Goal: Information Seeking & Learning: Understand process/instructions

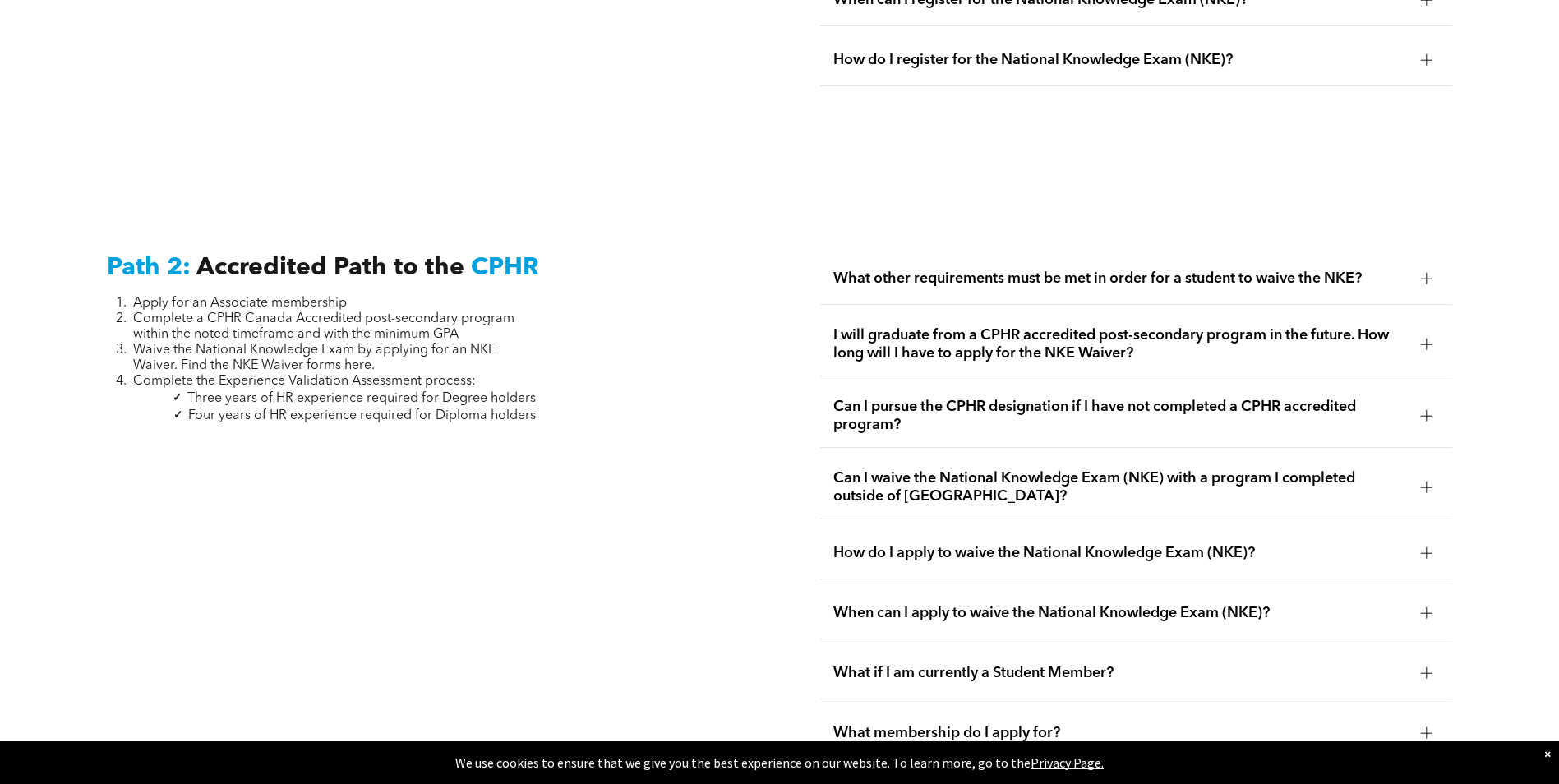
scroll to position [2547, 0]
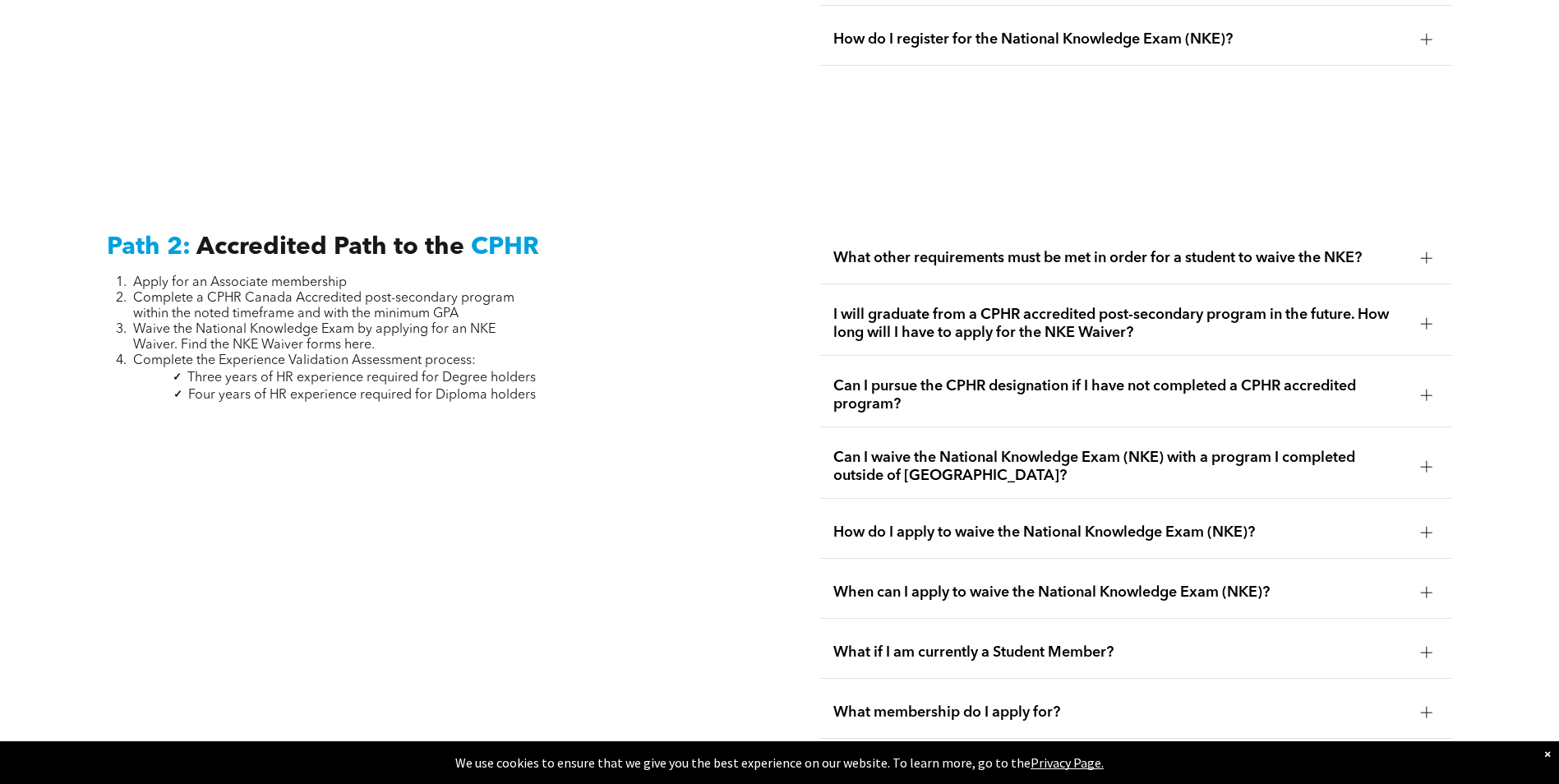
click at [1006, 524] on span "How do I apply to waive the National Knowledge Exam (NKE)?" at bounding box center [1121, 532] width 575 height 18
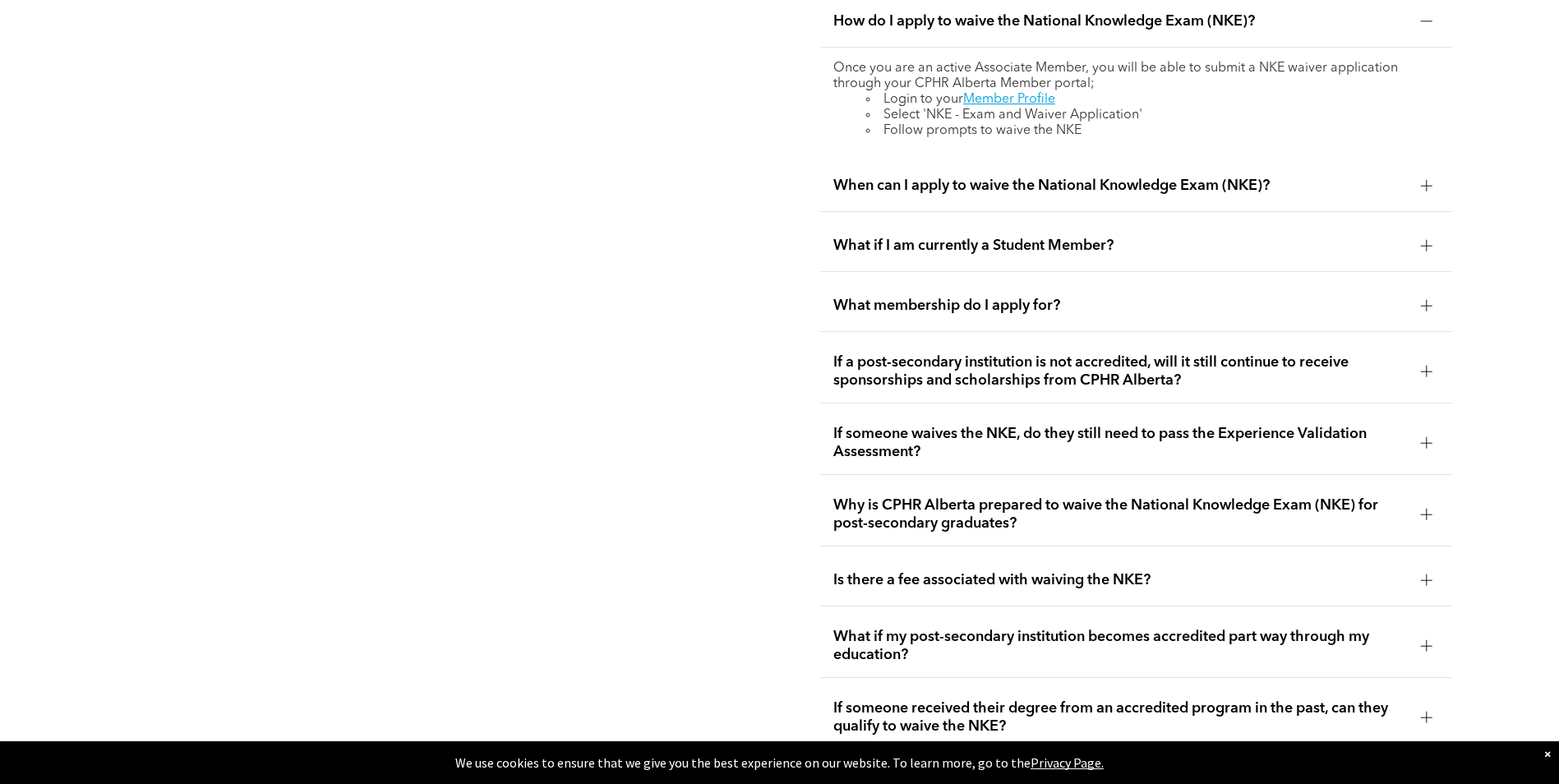
scroll to position [2712, 0]
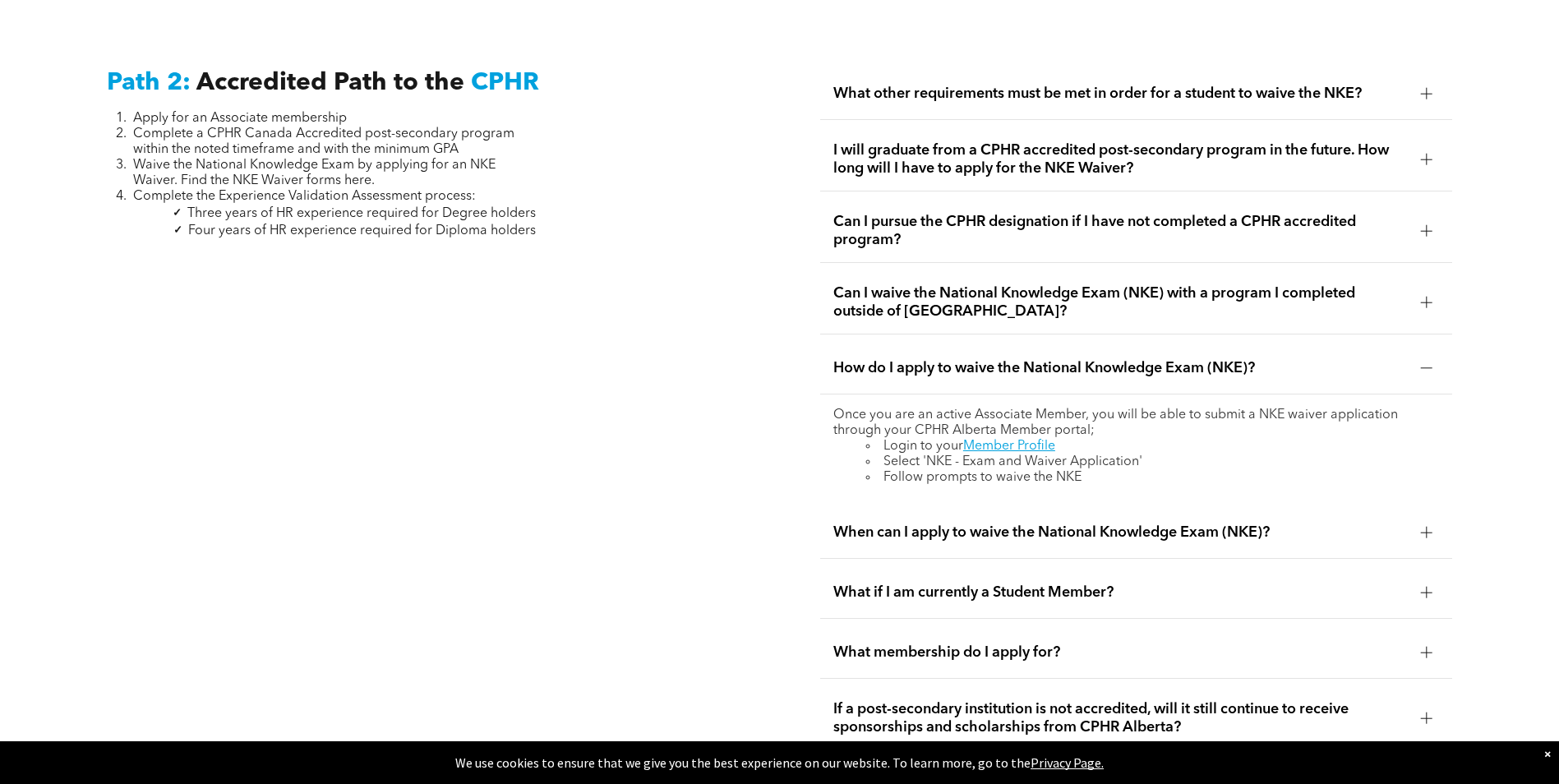
click at [1053, 524] on span "When can I apply to waive the National Knowledge Exam (NKE)?" at bounding box center [1121, 532] width 575 height 18
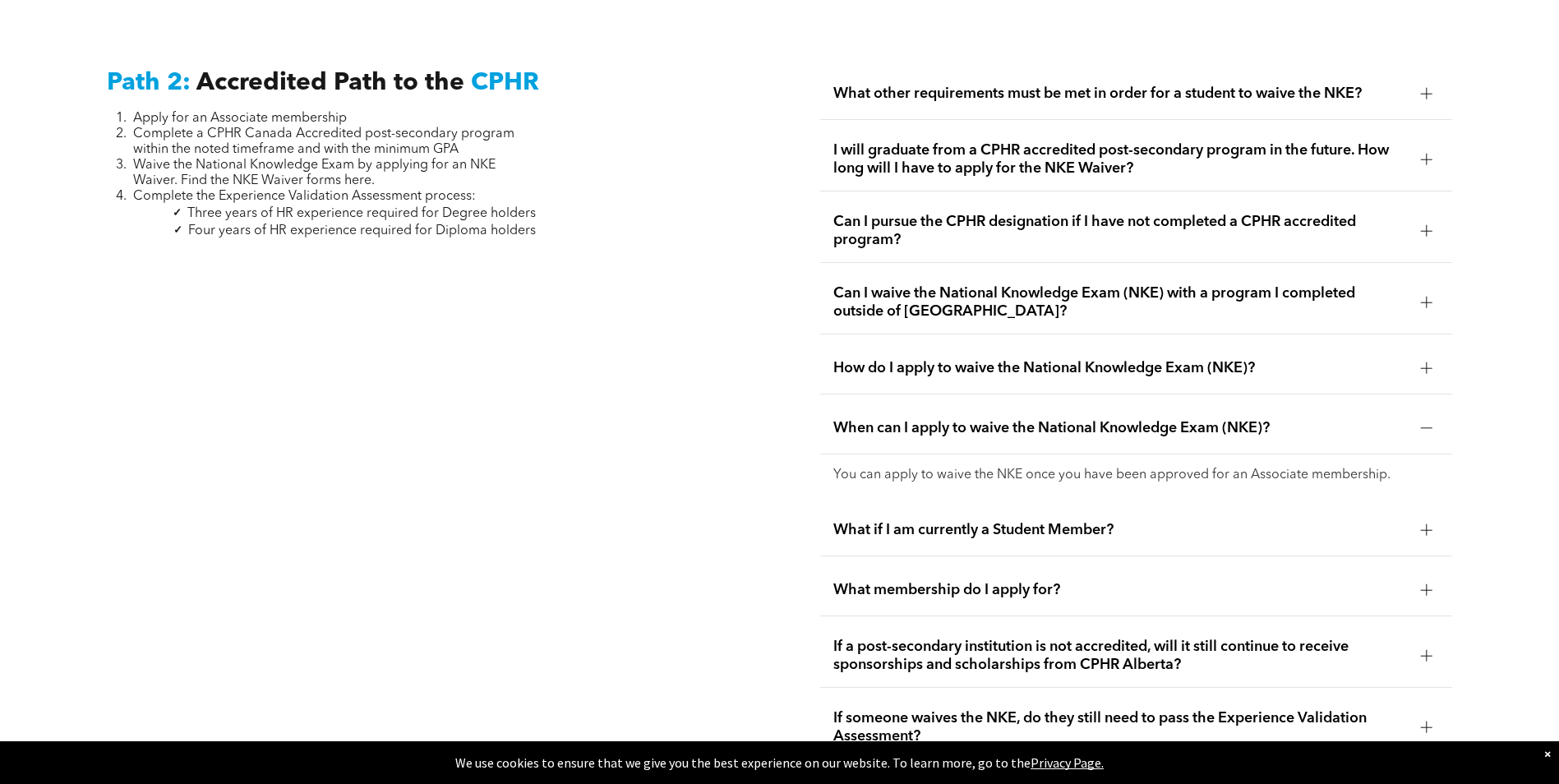
click at [1090, 521] on span "What if I am currently a Student Member?" at bounding box center [1121, 529] width 575 height 18
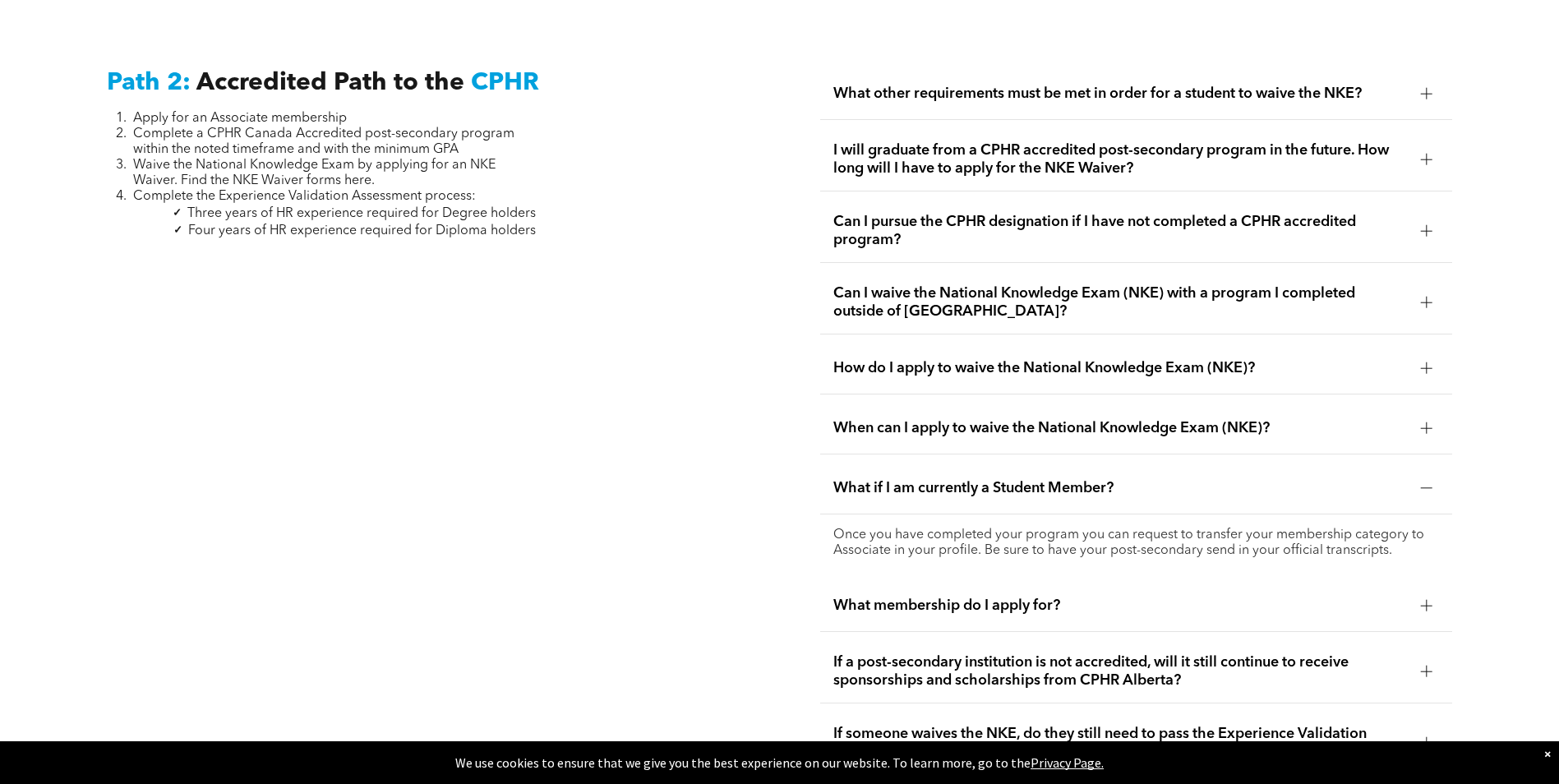
click at [1086, 479] on span "What if I am currently a Student Member?" at bounding box center [1121, 487] width 575 height 18
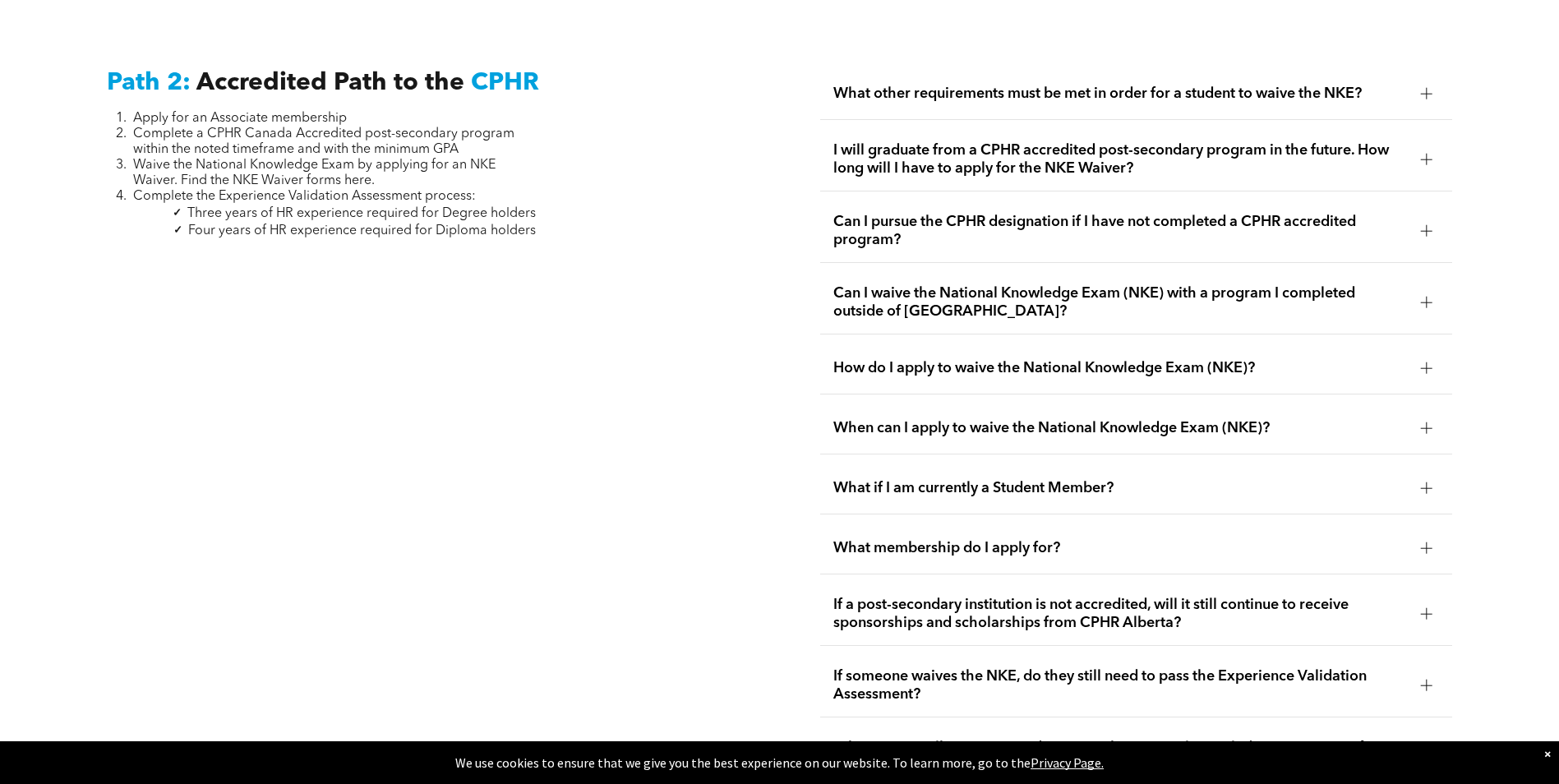
click at [1072, 419] on span "When can I apply to waive the National Knowledge Exam (NKE)?" at bounding box center [1121, 428] width 575 height 18
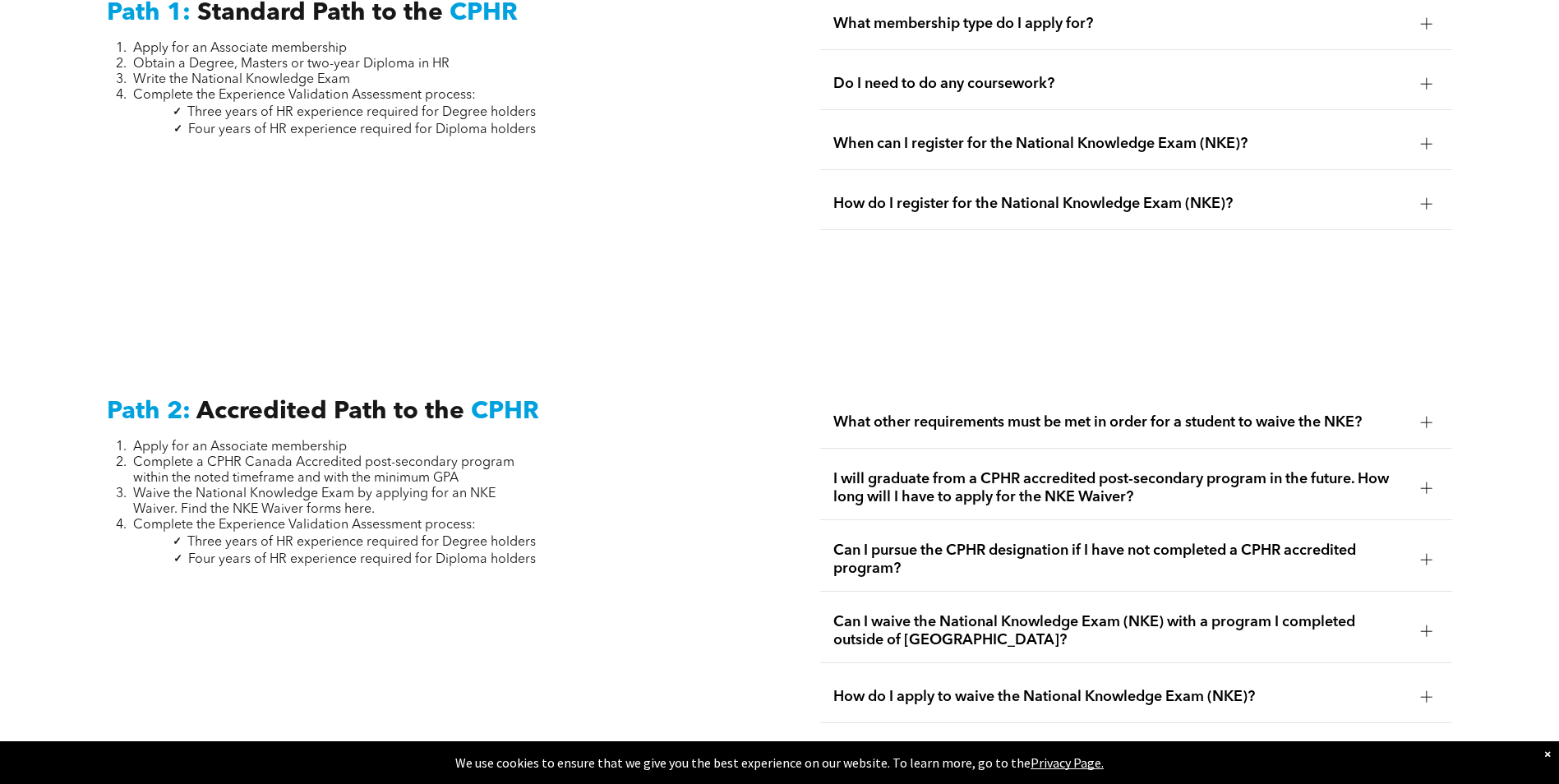
scroll to position [2301, 0]
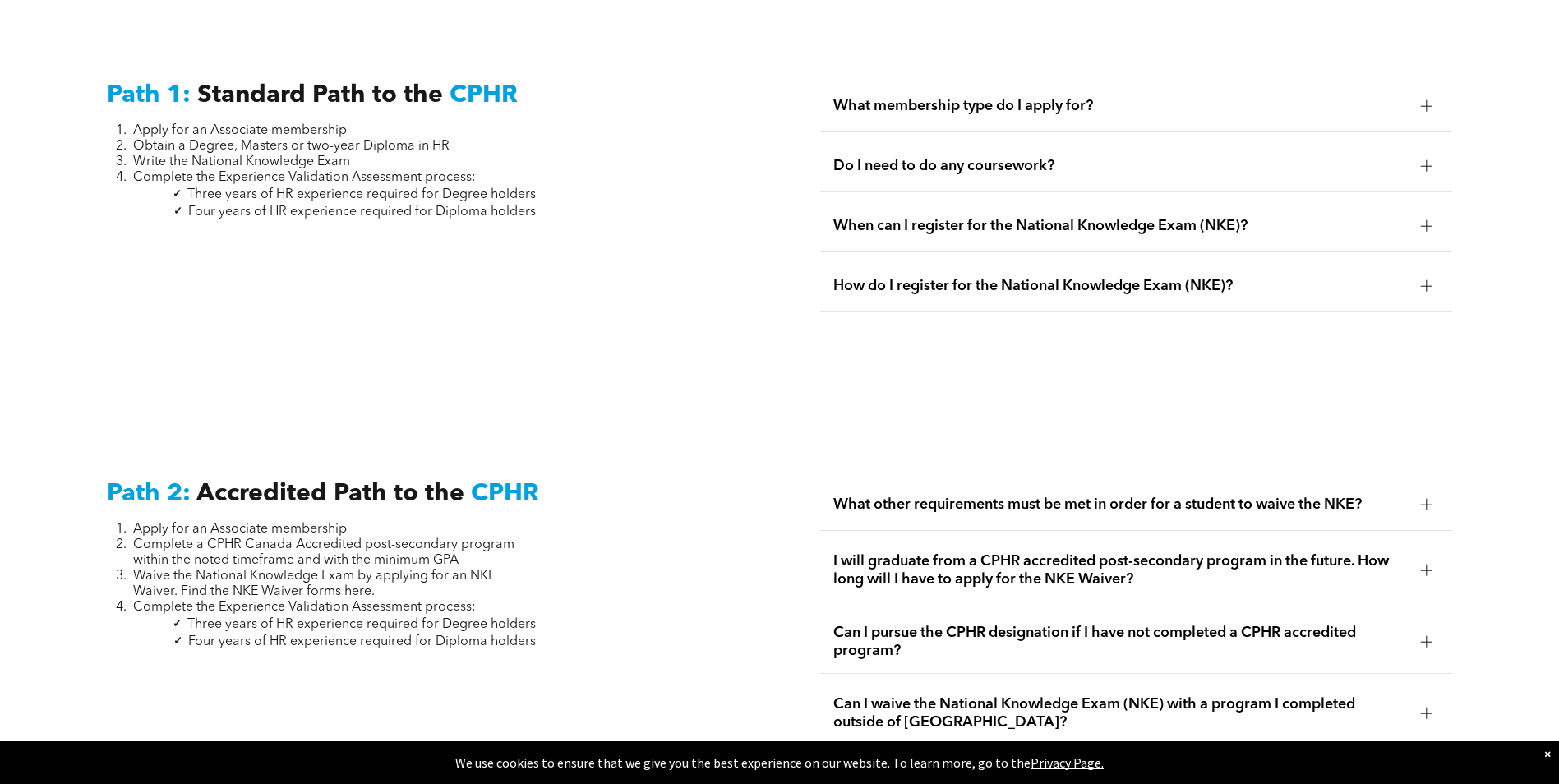
click at [1211, 496] on span "What other requirements must be met in order for a student to waive the NKE?" at bounding box center [1121, 504] width 575 height 18
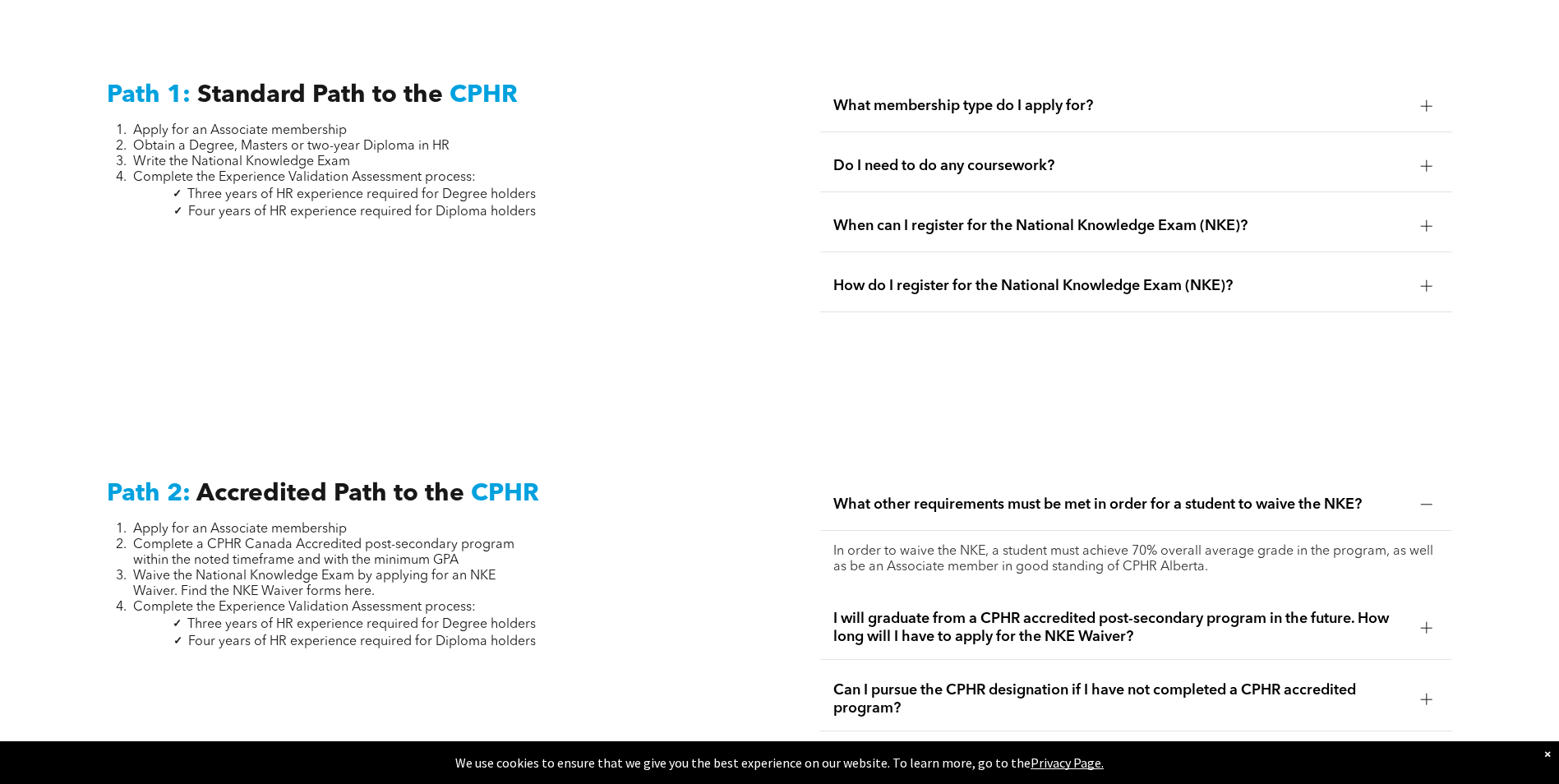
click at [1271, 496] on span "What other requirements must be met in order for a student to waive the NKE?" at bounding box center [1121, 504] width 575 height 18
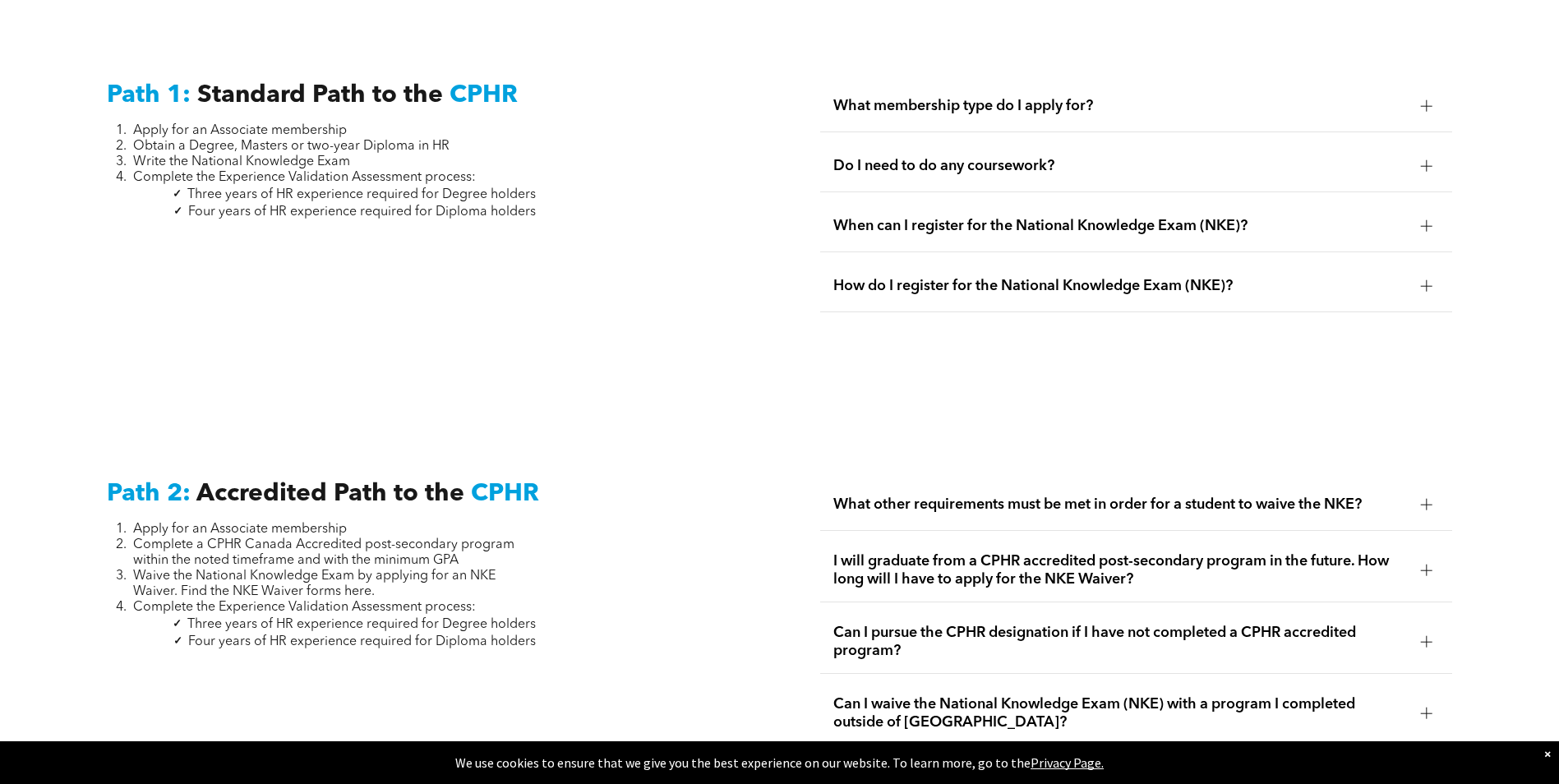
click at [1241, 552] on span "I will graduate from a CPHR accredited post-secondary program in the future. Ho…" at bounding box center [1121, 570] width 575 height 36
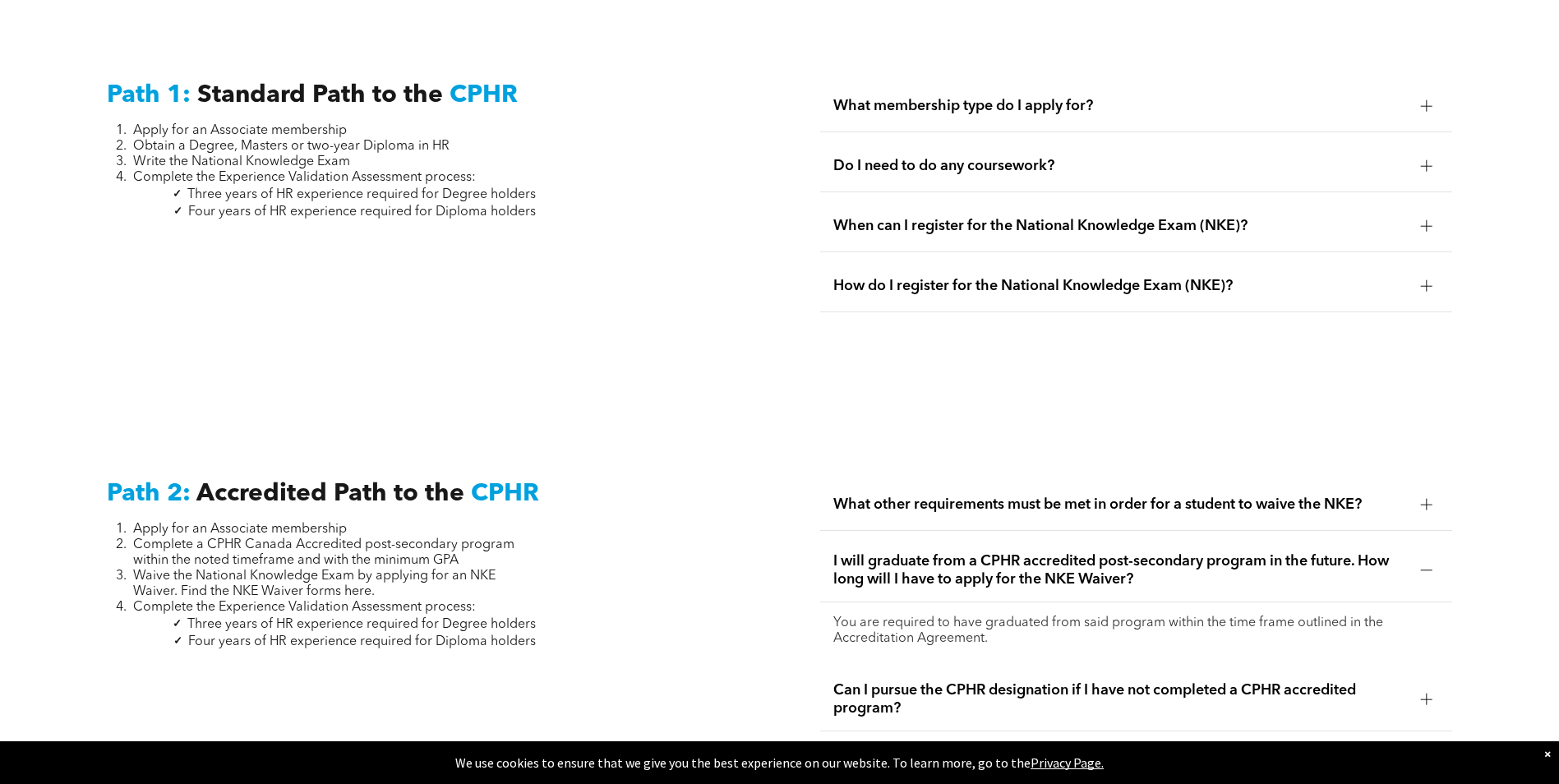
click at [1241, 552] on span "I will graduate from a CPHR accredited post-secondary program in the future. Ho…" at bounding box center [1121, 570] width 575 height 36
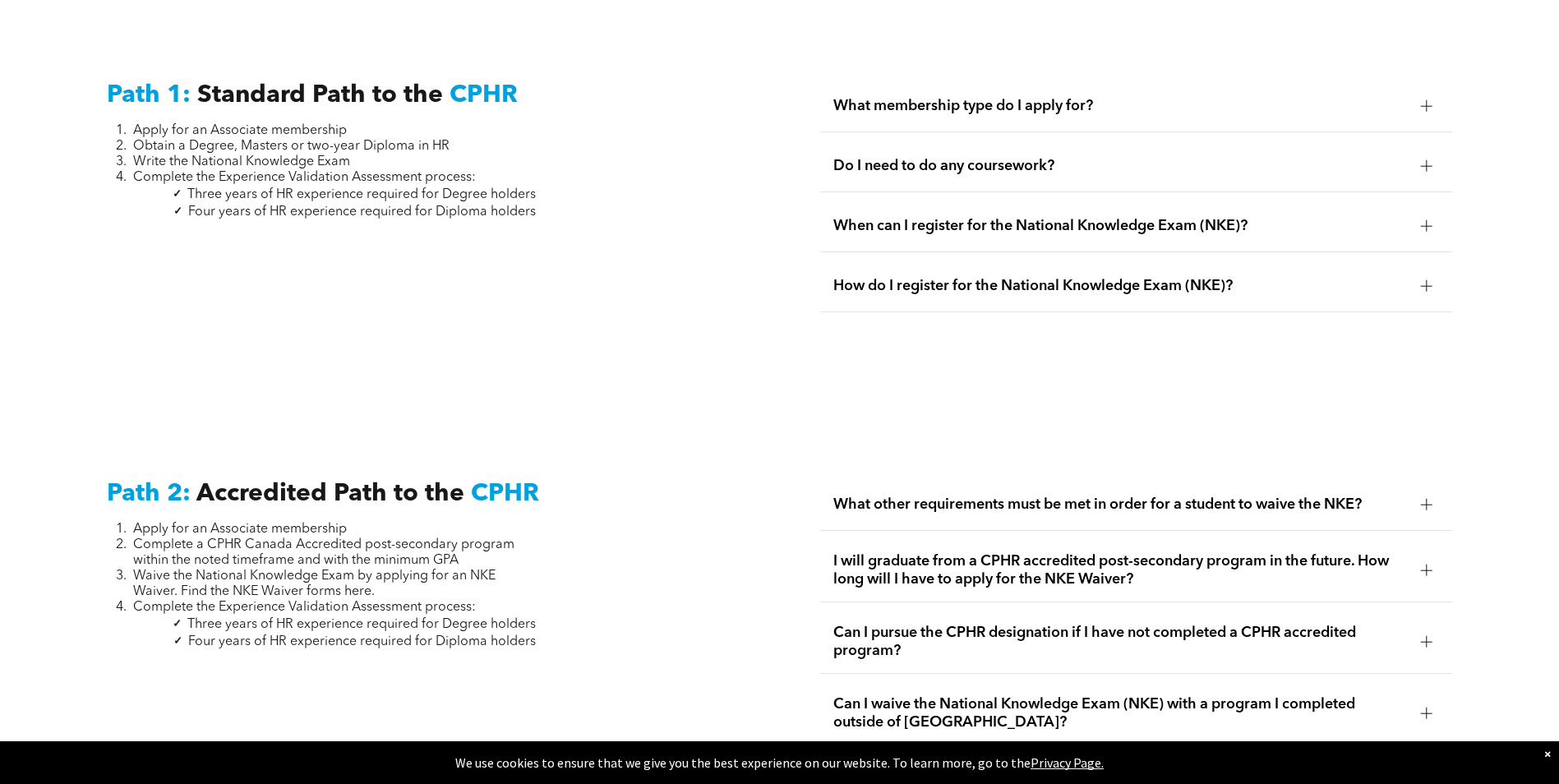
click at [1192, 624] on span "Can I pursue the CPHR designation if I have not completed a CPHR accredited pro…" at bounding box center [1121, 642] width 575 height 36
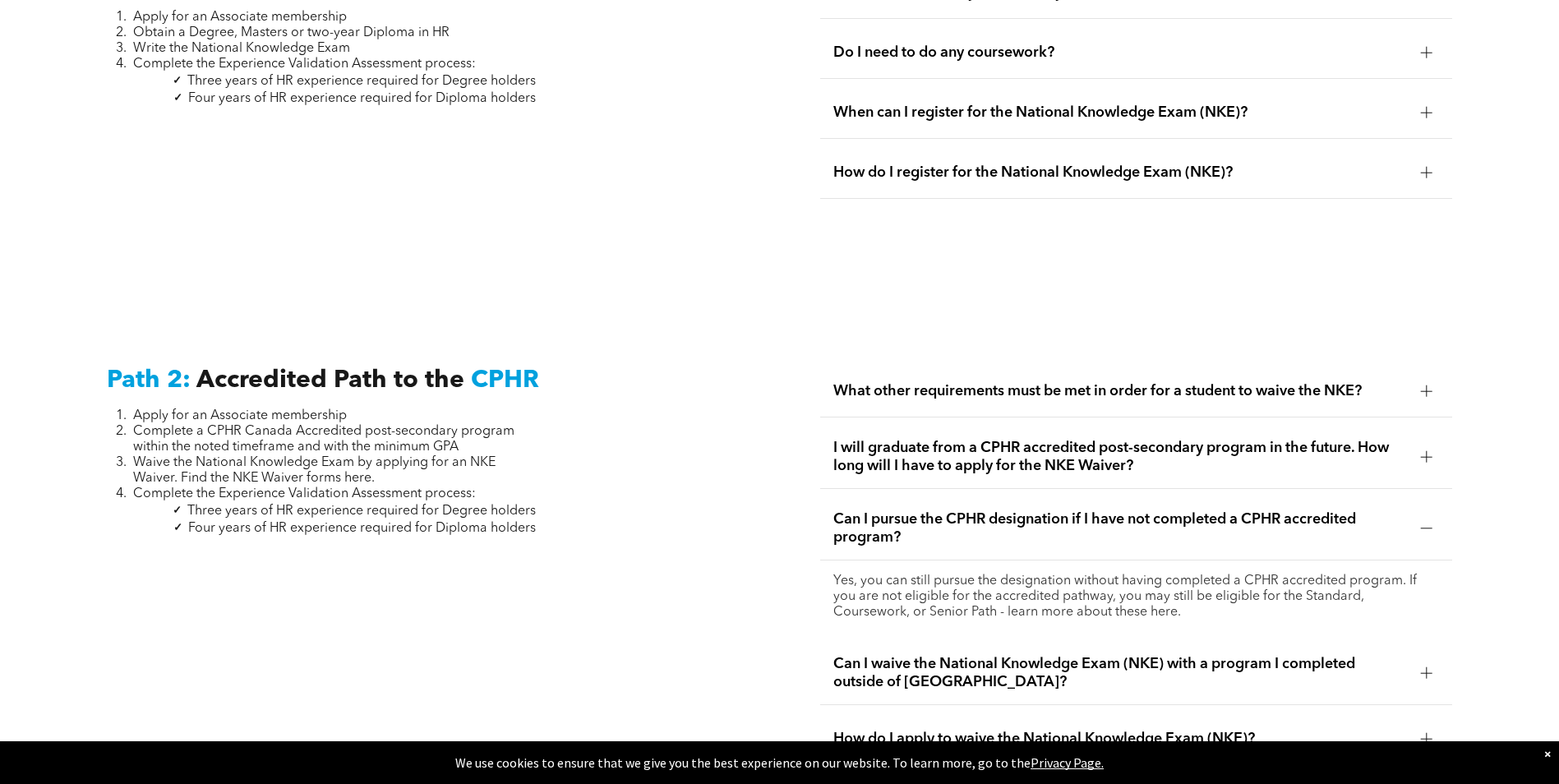
scroll to position [2465, 0]
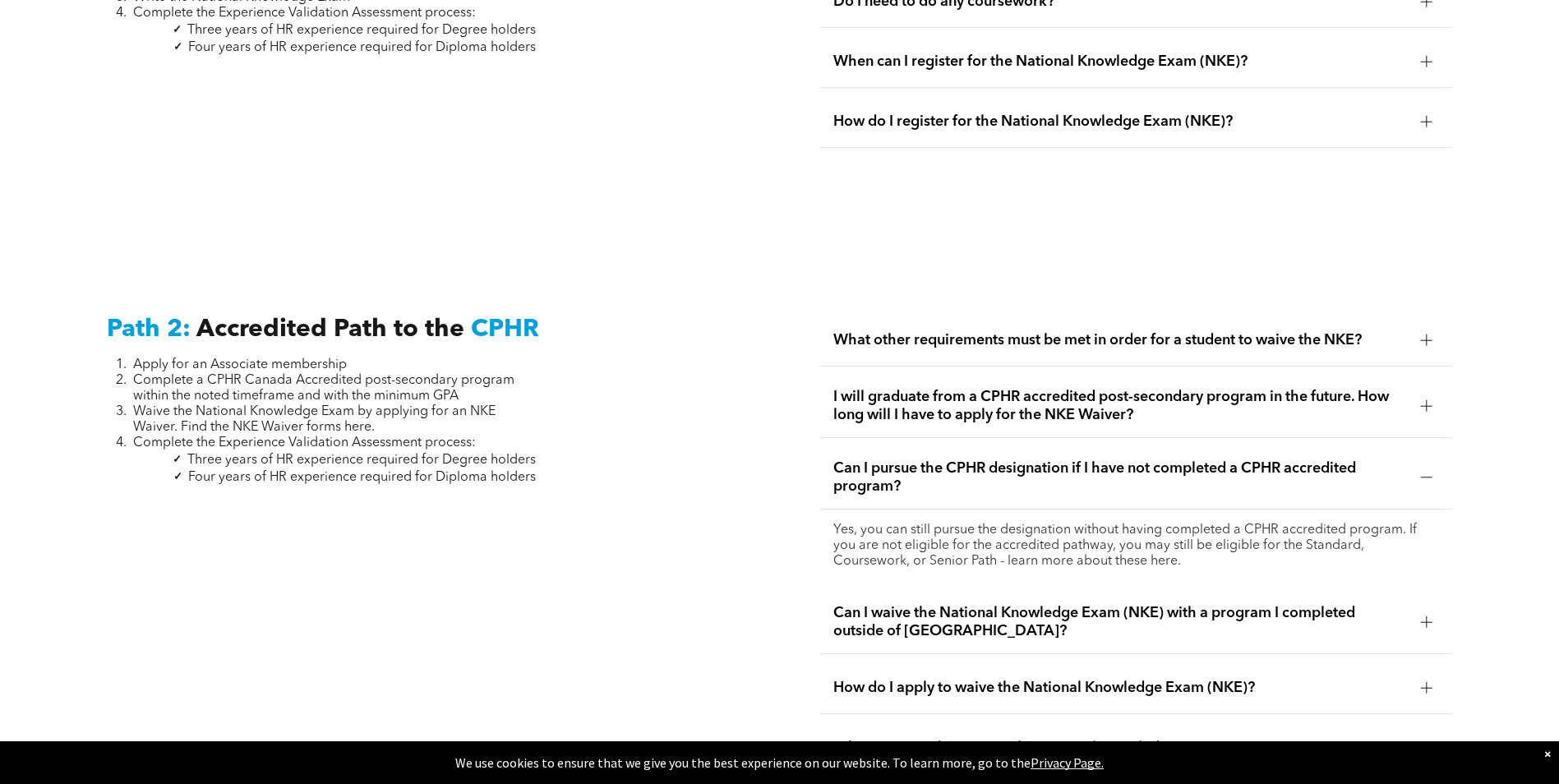
click at [1192, 604] on span "Can I waive the National Knowledge Exam (NKE) with a program I completed outsid…" at bounding box center [1121, 621] width 575 height 36
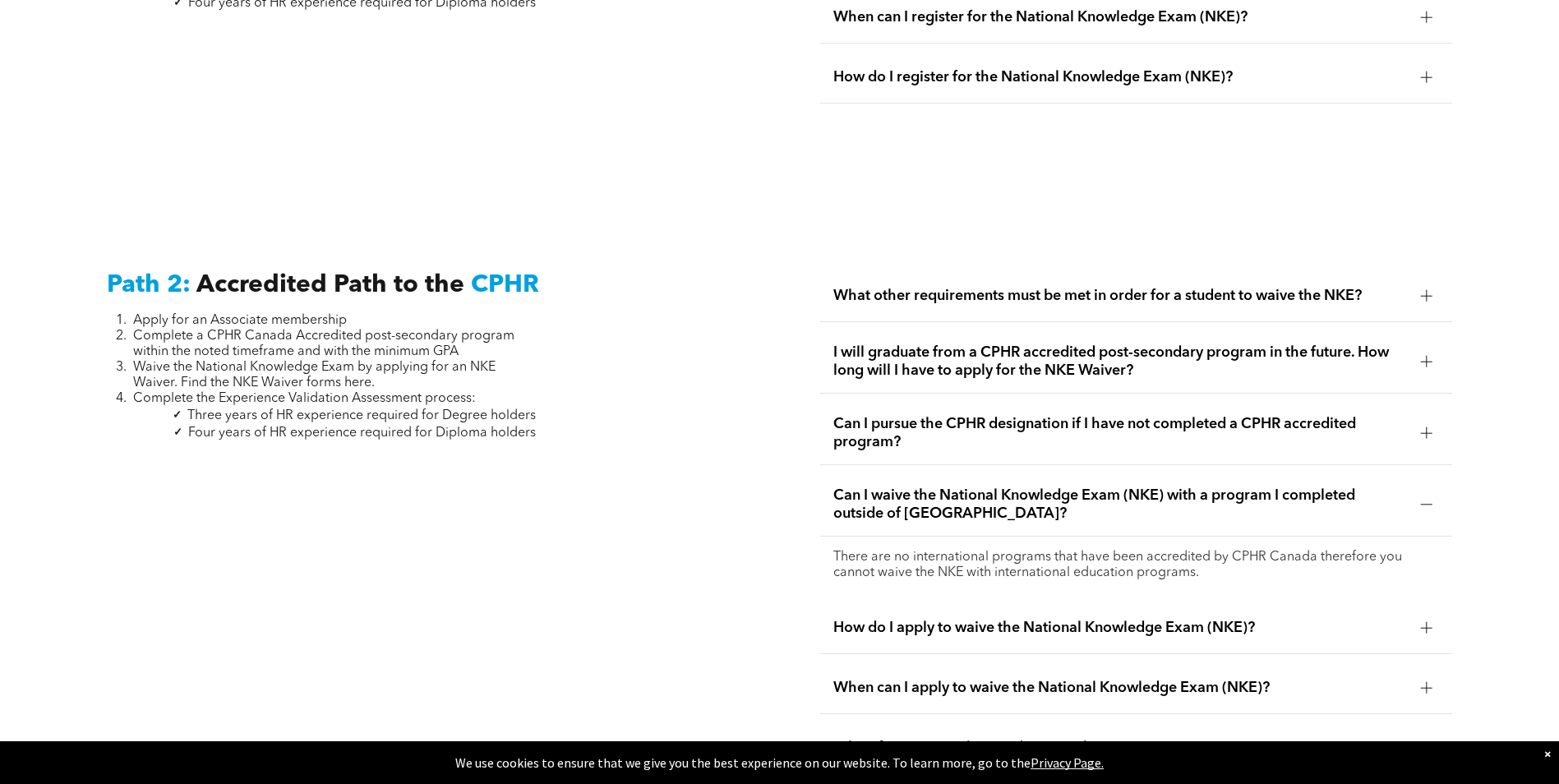
scroll to position [2547, 0]
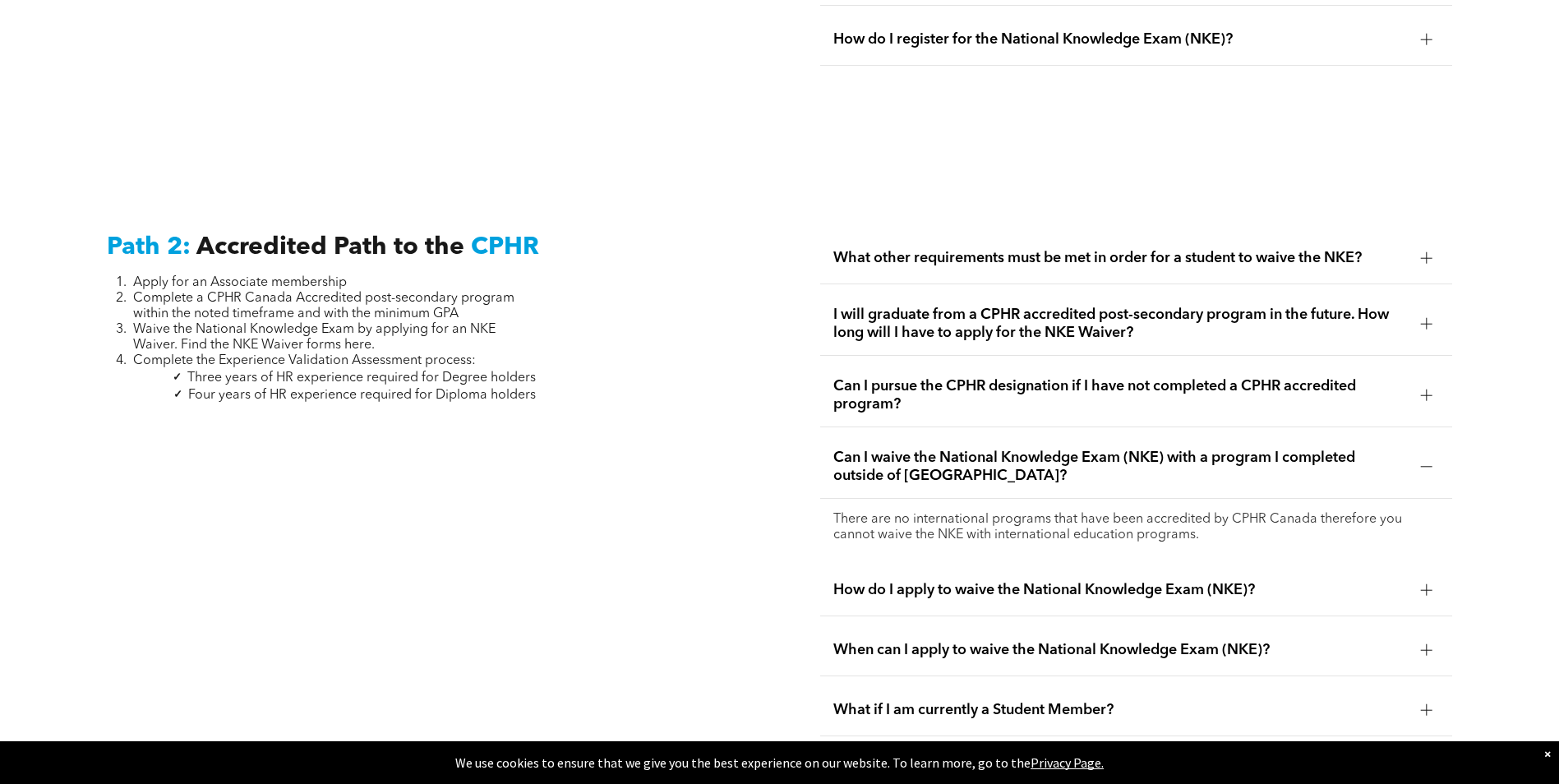
click at [1156, 565] on div "How do I apply to waive the National Knowledge Exam (NKE)?" at bounding box center [1137, 591] width 633 height 52
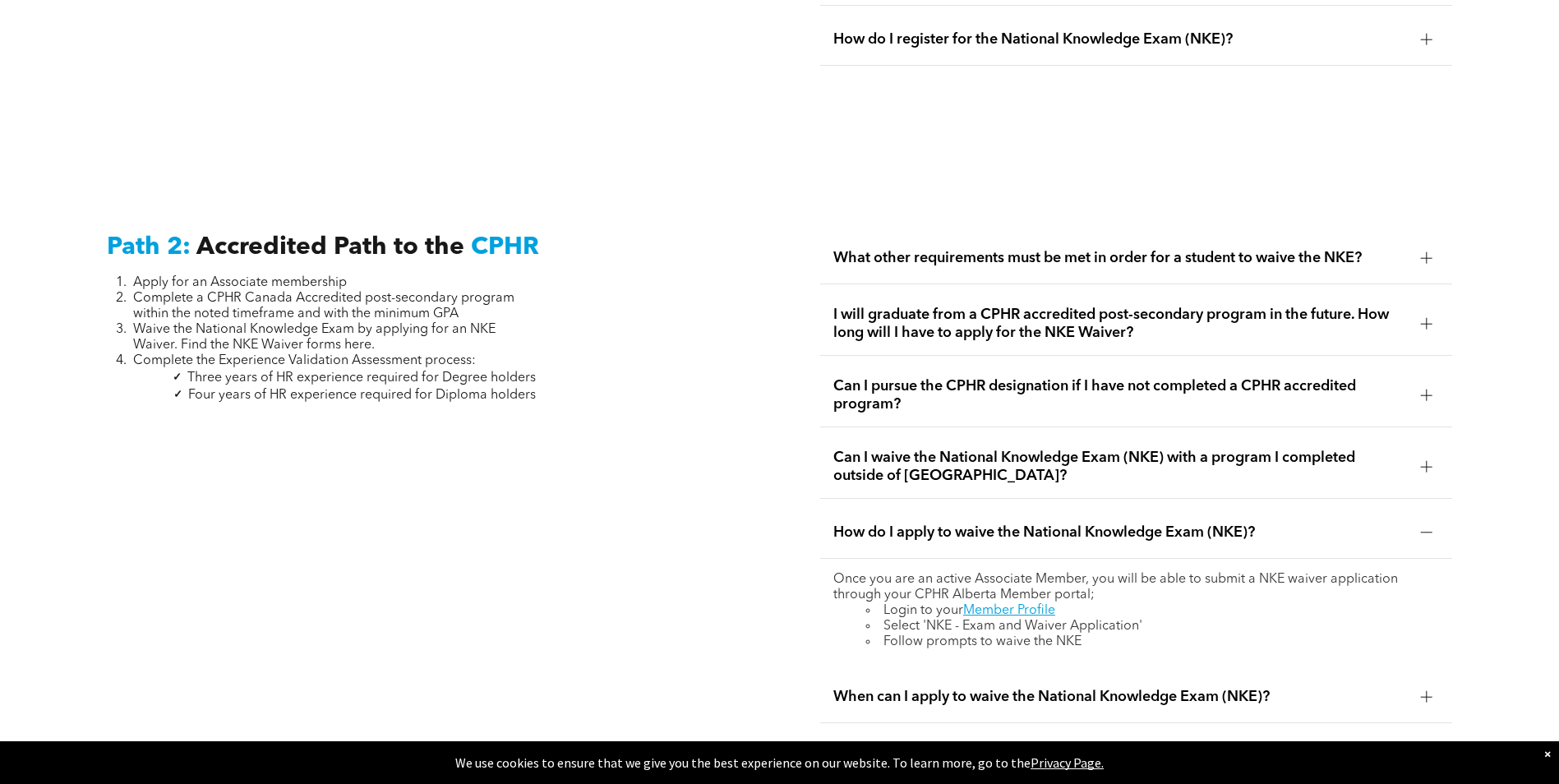
click at [1265, 249] on div "What other requirements must be met in order for a student to waive the NKE?" at bounding box center [1137, 259] width 633 height 52
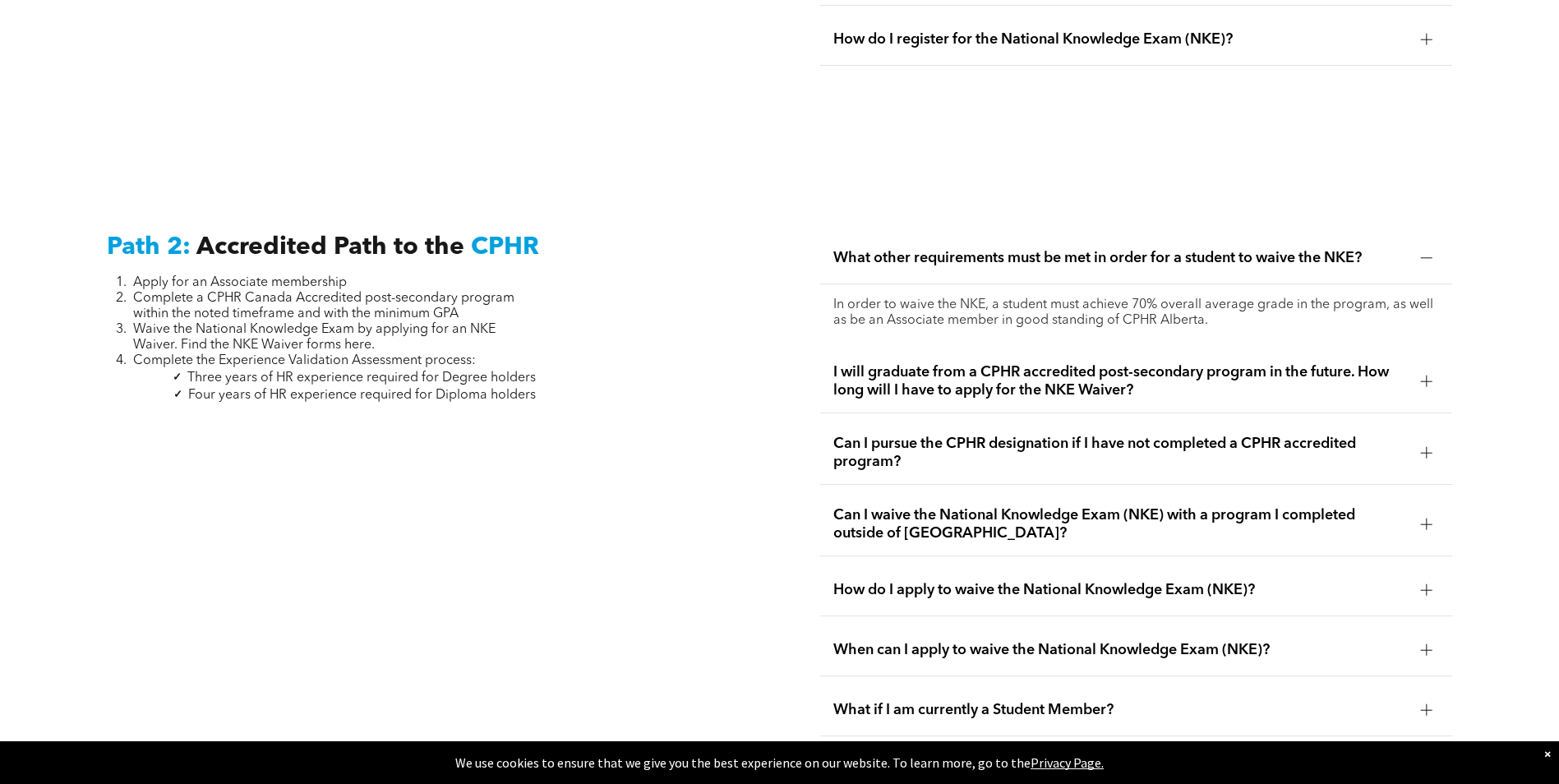
click at [1261, 249] on span "What other requirements must be met in order for a student to waive the NKE?" at bounding box center [1121, 258] width 575 height 18
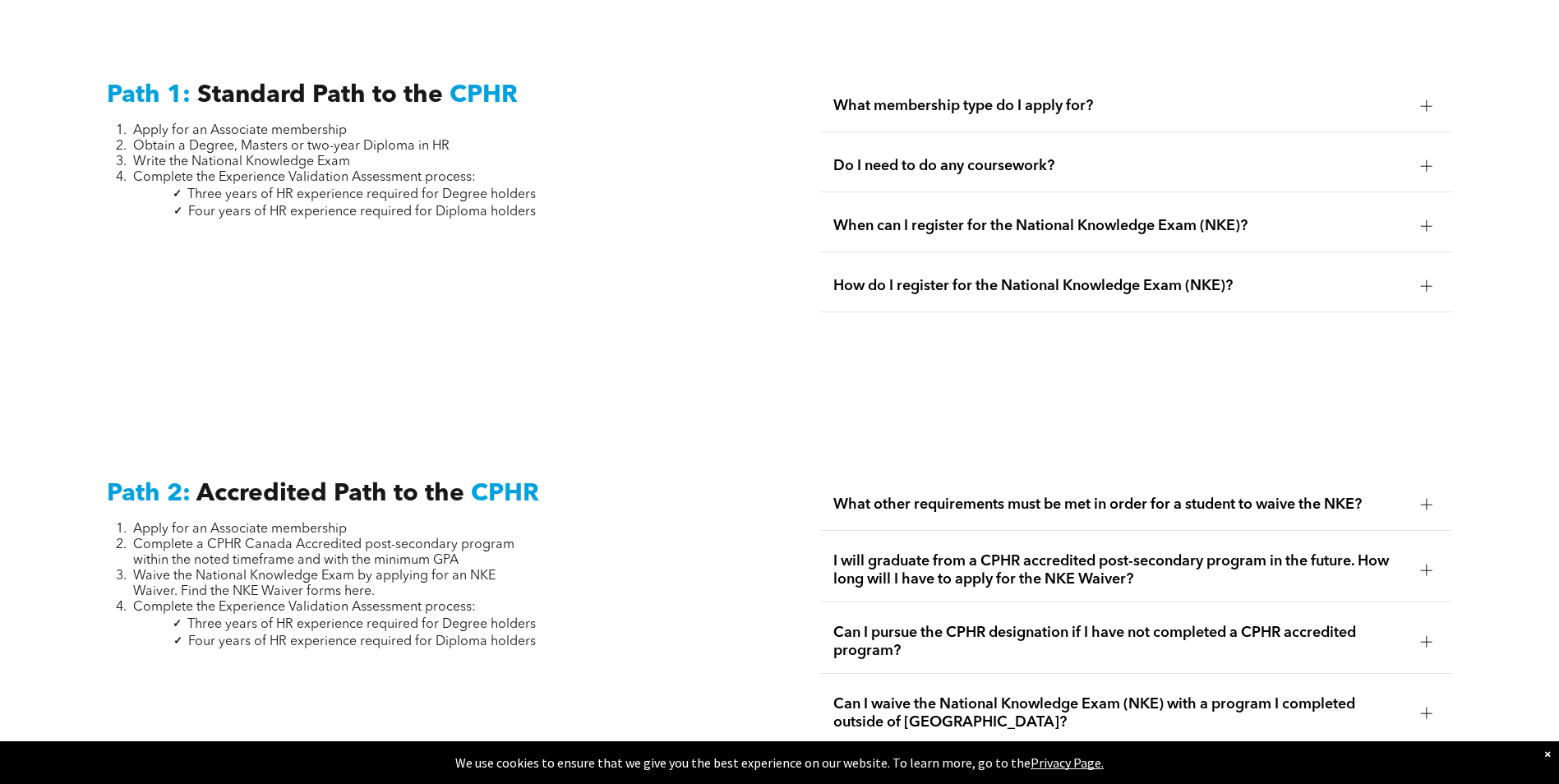
scroll to position [2219, 0]
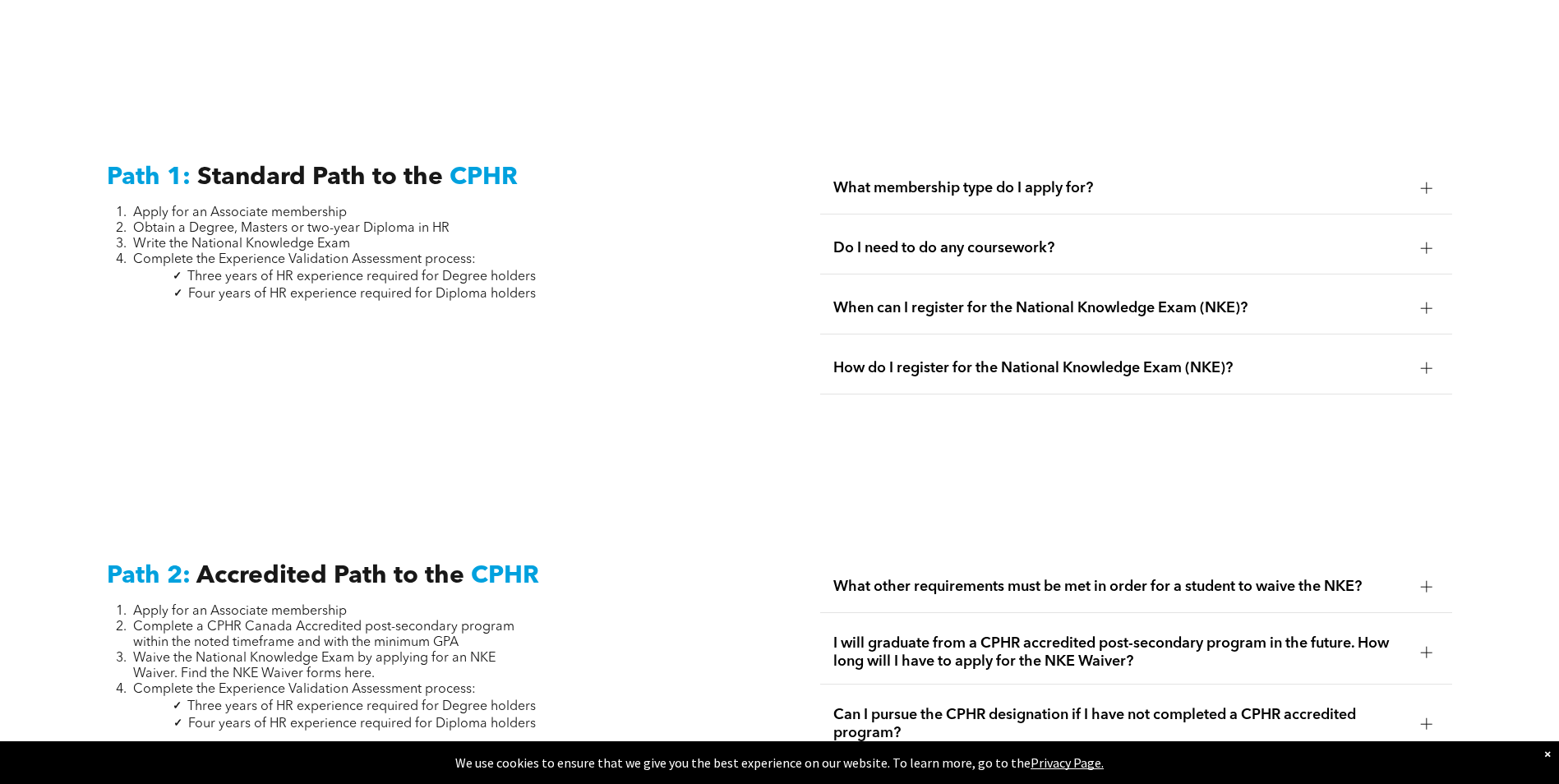
click at [946, 239] on span "Do I need to do any coursework?" at bounding box center [1121, 247] width 575 height 18
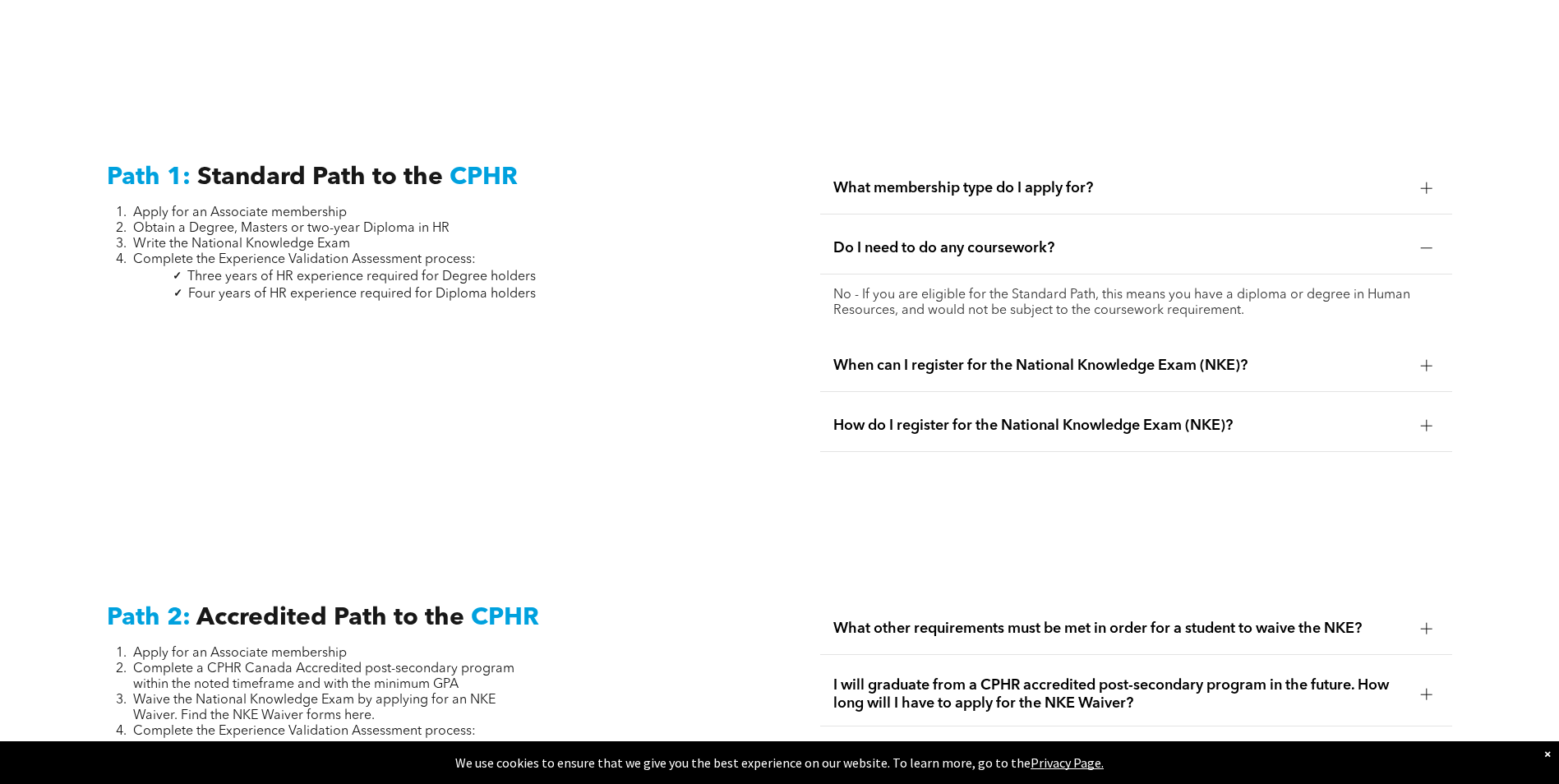
click at [944, 239] on span "Do I need to do any coursework?" at bounding box center [1121, 247] width 575 height 18
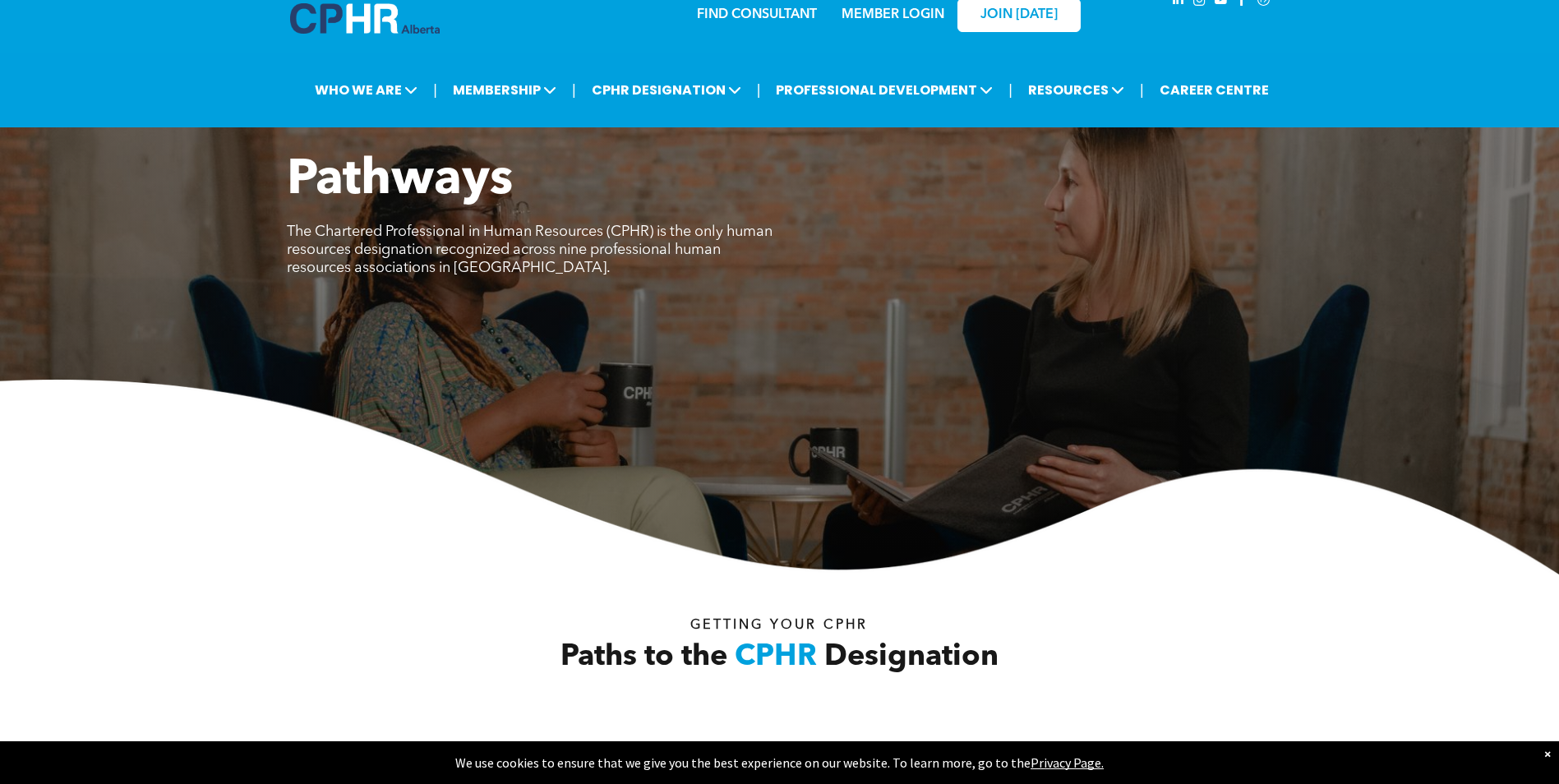
scroll to position [0, 0]
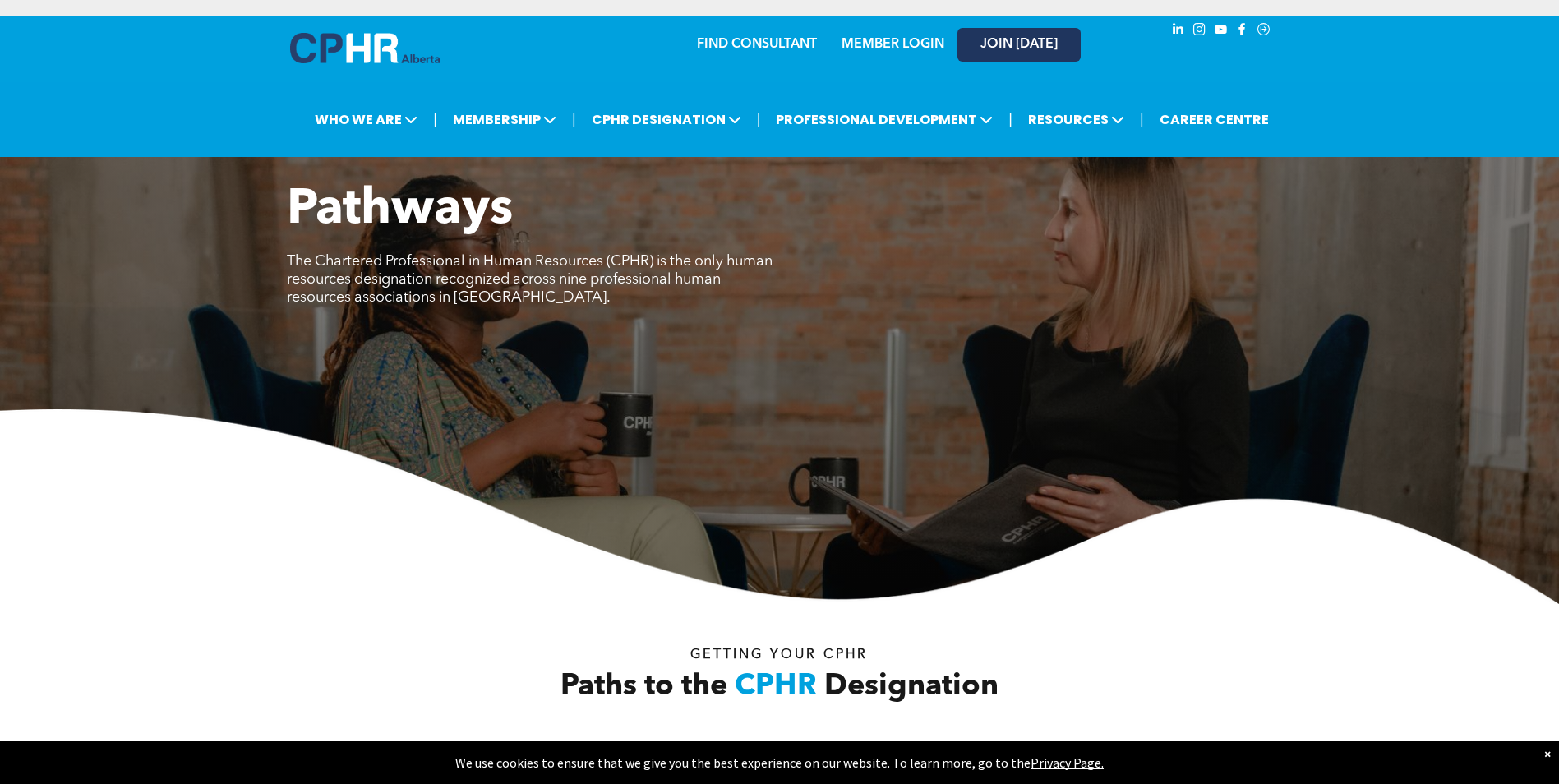
click at [1014, 41] on span "JOIN [DATE]" at bounding box center [1019, 45] width 77 height 16
click at [851, 40] on link "MEMBER LOGIN" at bounding box center [893, 45] width 102 height 13
click at [365, 63] on div at bounding box center [365, 52] width 150 height 39
click at [372, 50] on img at bounding box center [365, 47] width 150 height 31
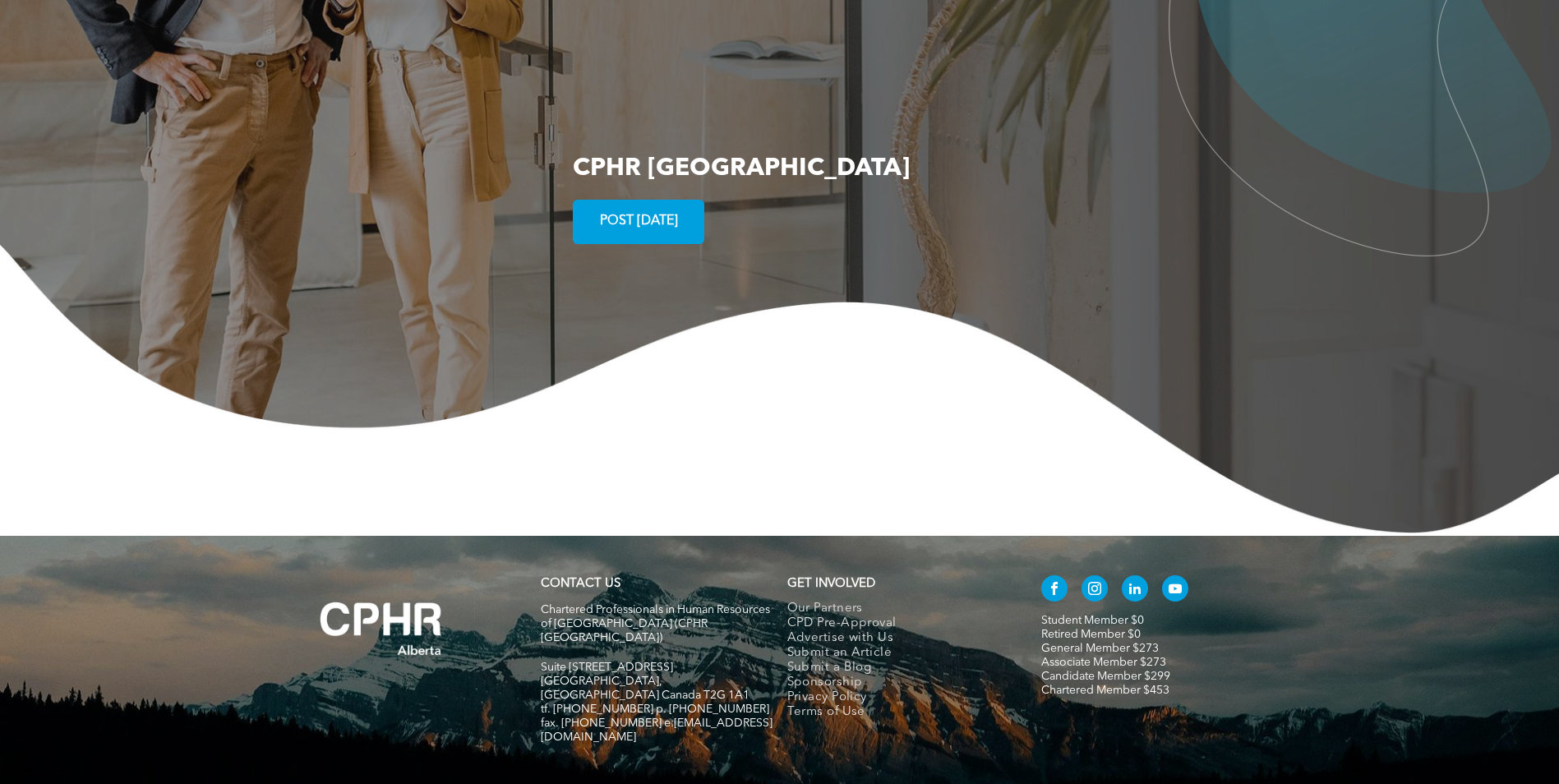
scroll to position [3124, 0]
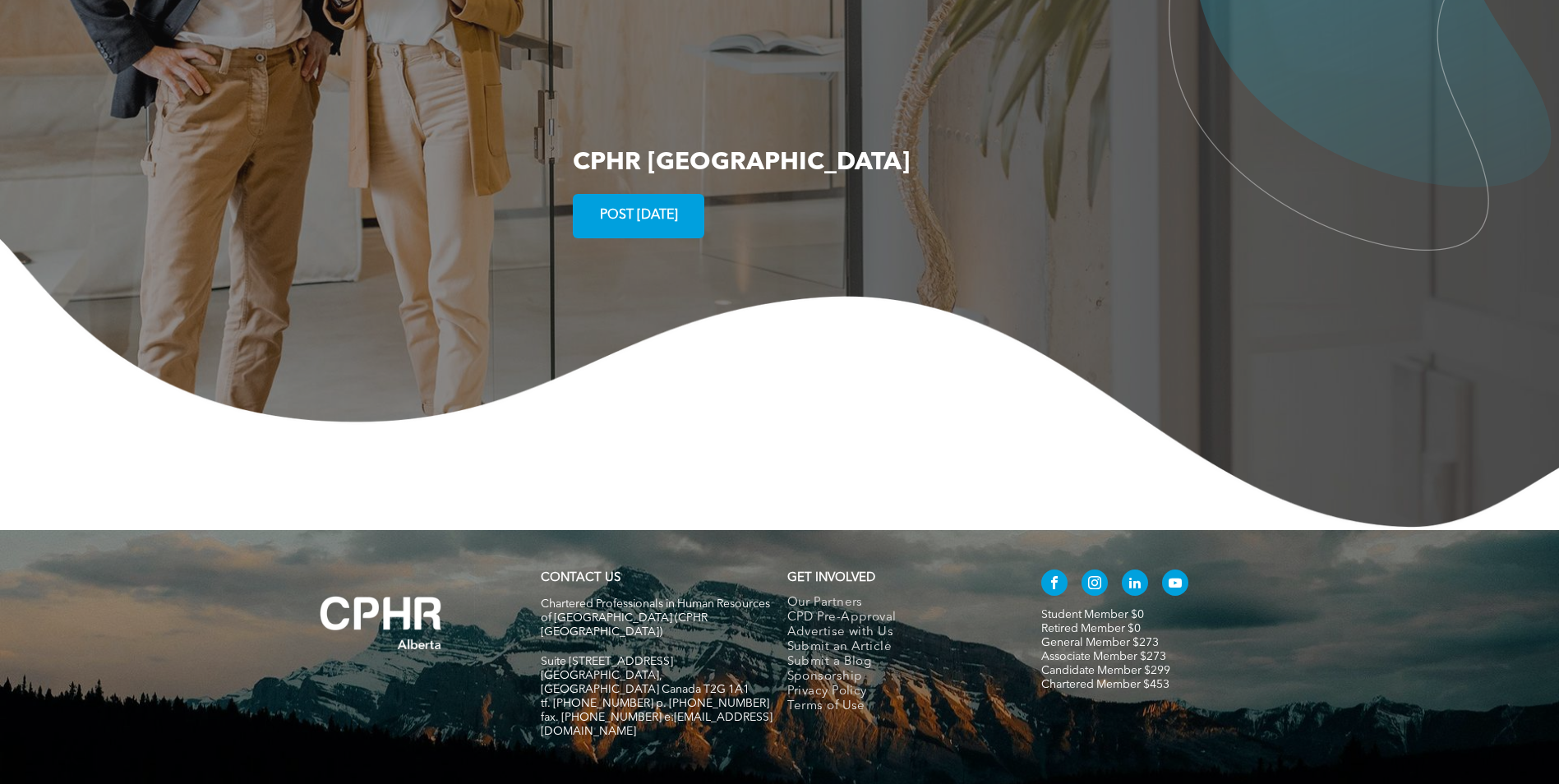
click at [1099, 651] on link "Associate Member $273" at bounding box center [1104, 657] width 125 height 11
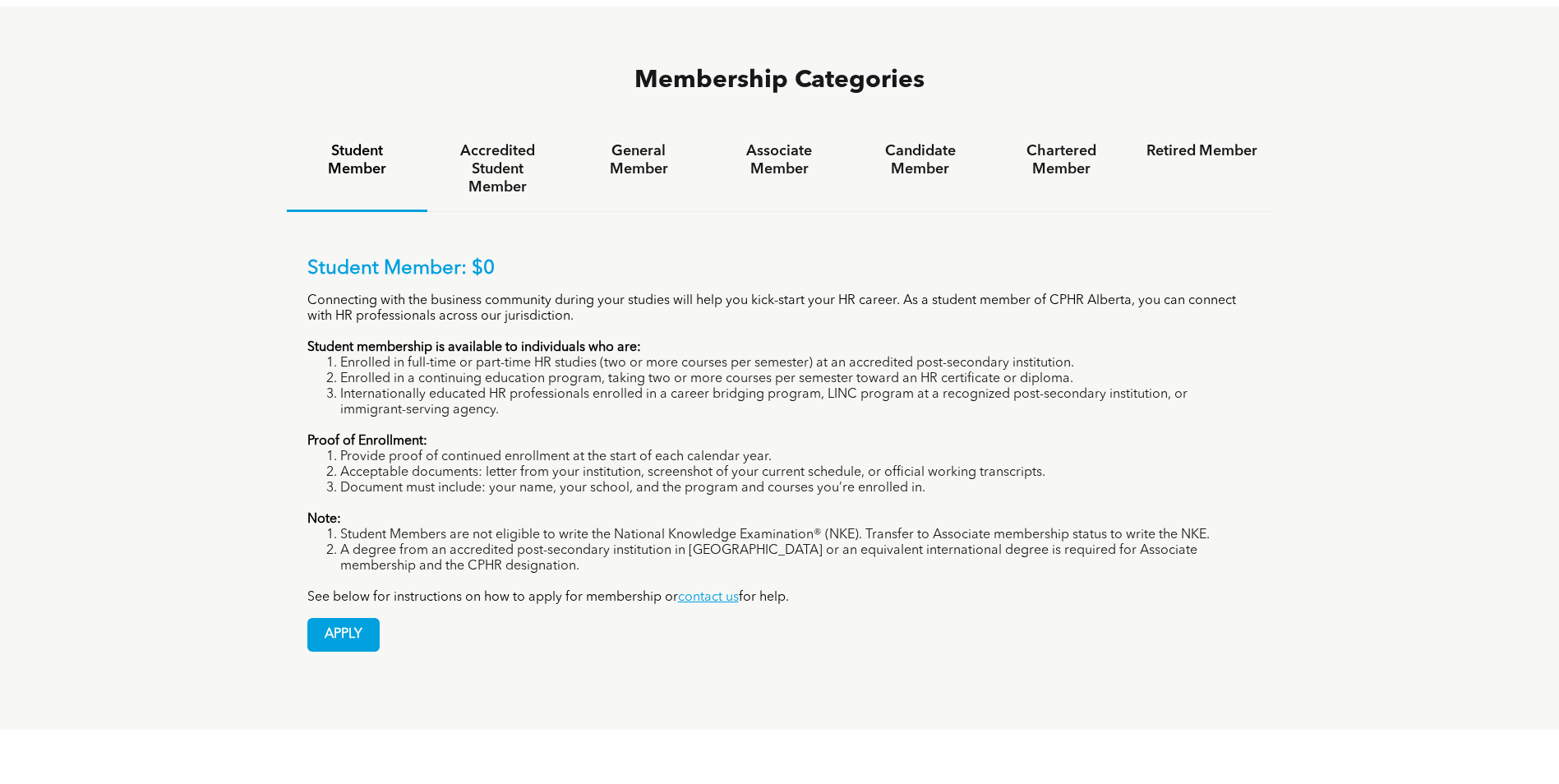
scroll to position [1150, 0]
click at [489, 141] on h4 "Accredited Student Member" at bounding box center [497, 168] width 111 height 54
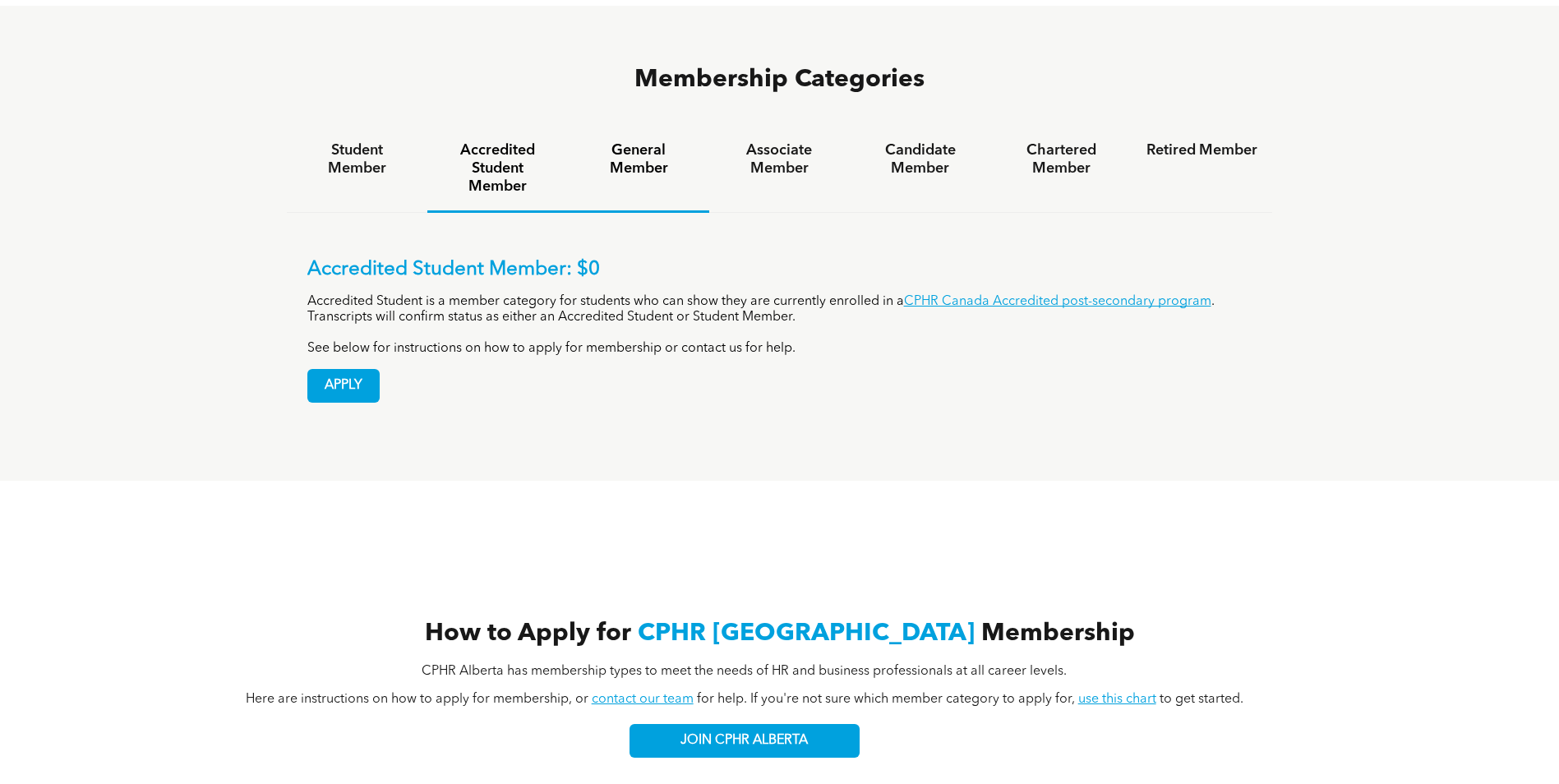
click at [660, 141] on h4 "General Member" at bounding box center [638, 159] width 111 height 36
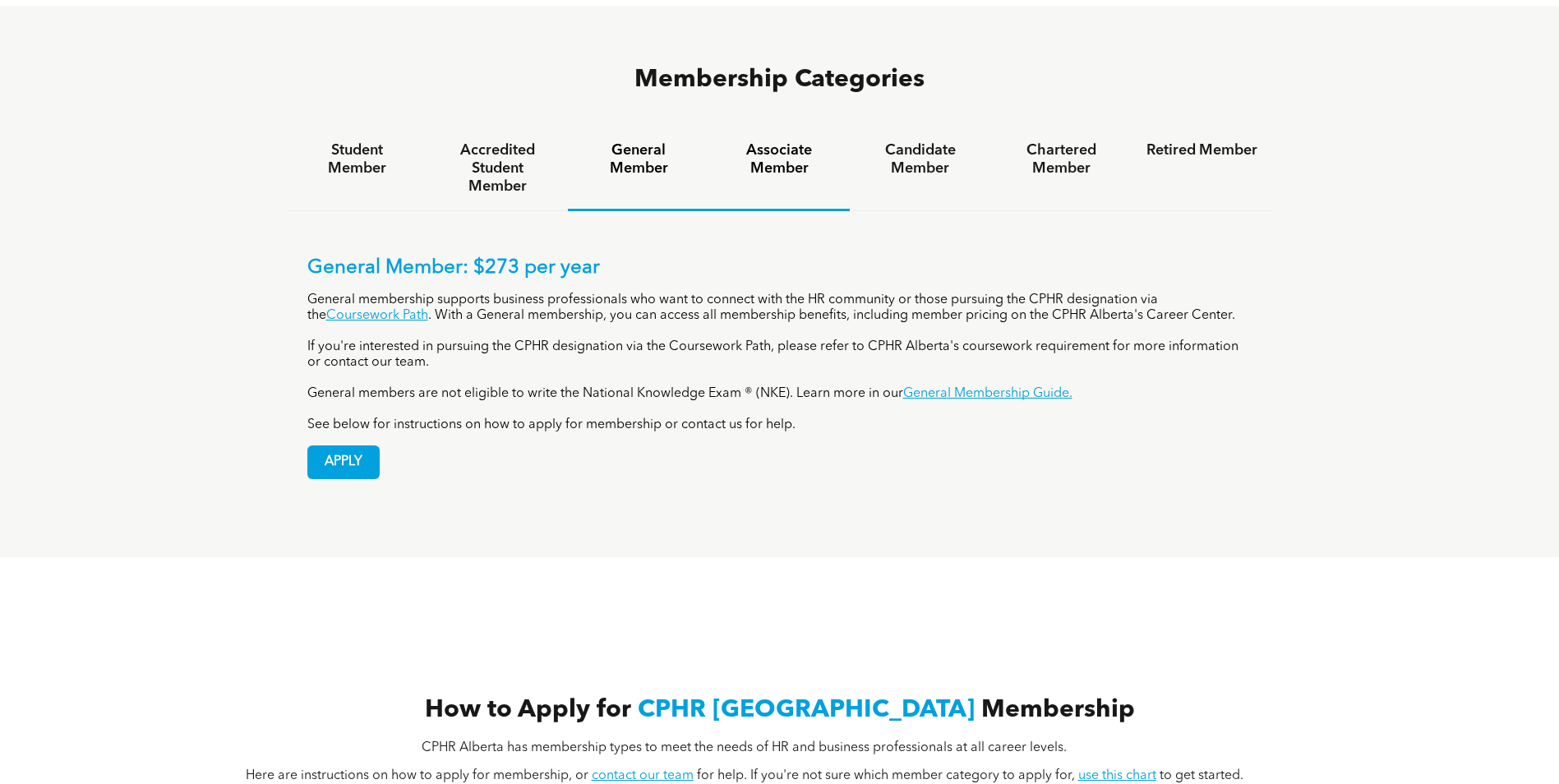
click at [753, 126] on div "Associate Member" at bounding box center [780, 168] width 140 height 85
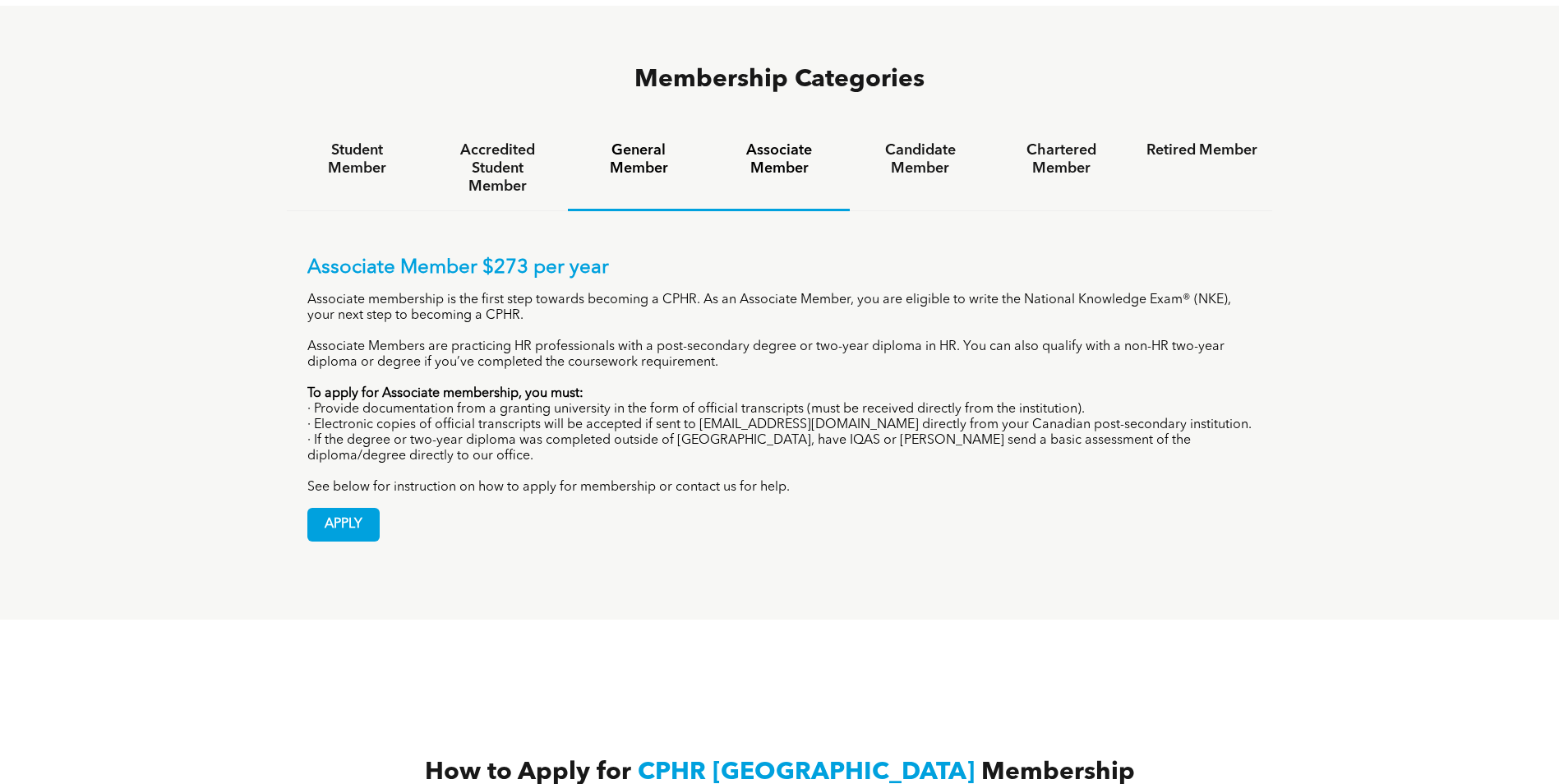
click at [652, 141] on h4 "General Member" at bounding box center [638, 159] width 111 height 36
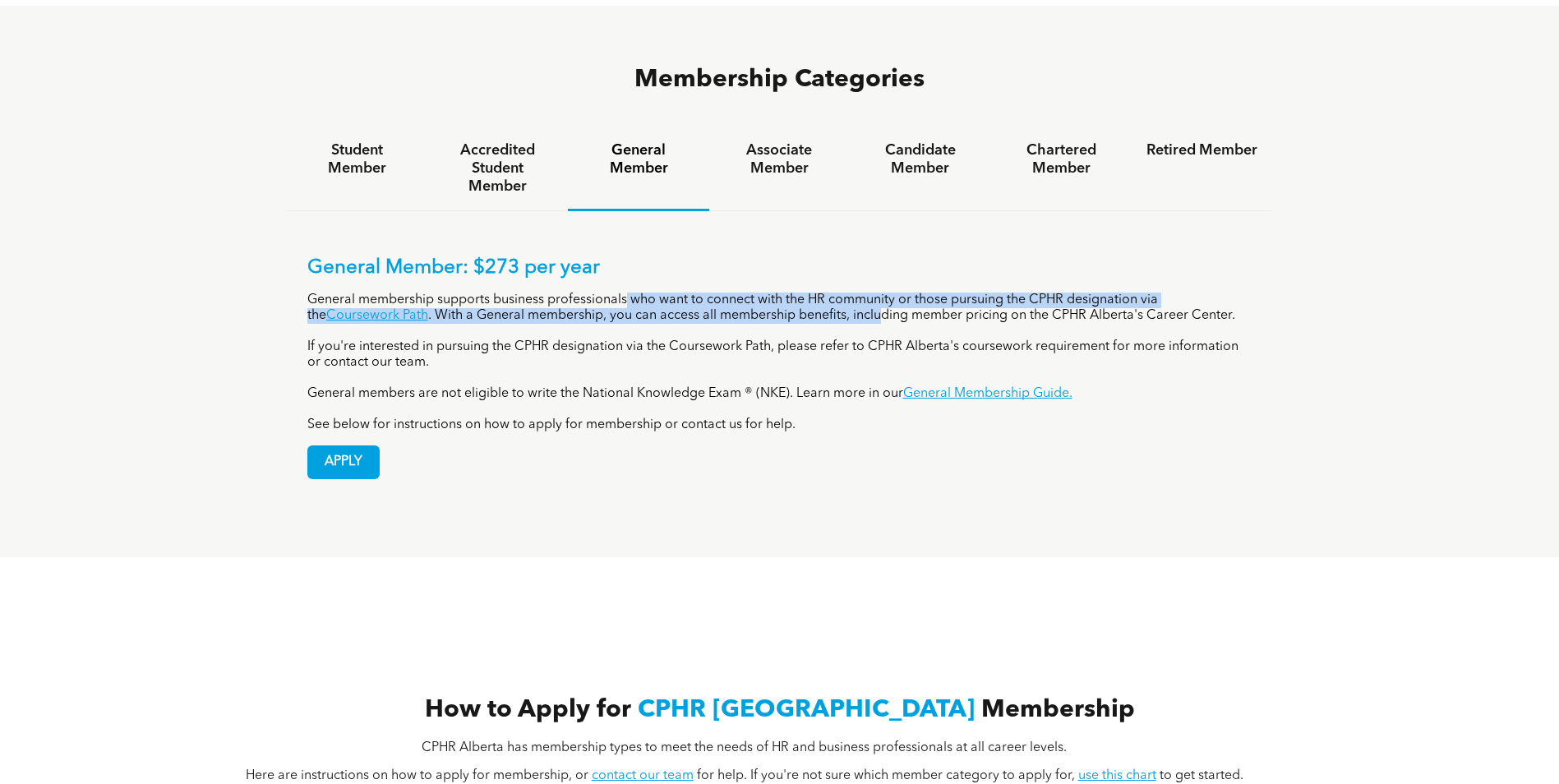
drag, startPoint x: 628, startPoint y: 229, endPoint x: 863, endPoint y: 253, distance: 236.2
click at [863, 293] on p "General membership supports business professionals who want to connect with the…" at bounding box center [780, 309] width 945 height 32
drag, startPoint x: 863, startPoint y: 253, endPoint x: 646, endPoint y: 275, distance: 218.1
click at [646, 339] on p "If you're interested in pursuing the CPHR designation via the Coursework Path, …" at bounding box center [780, 355] width 945 height 32
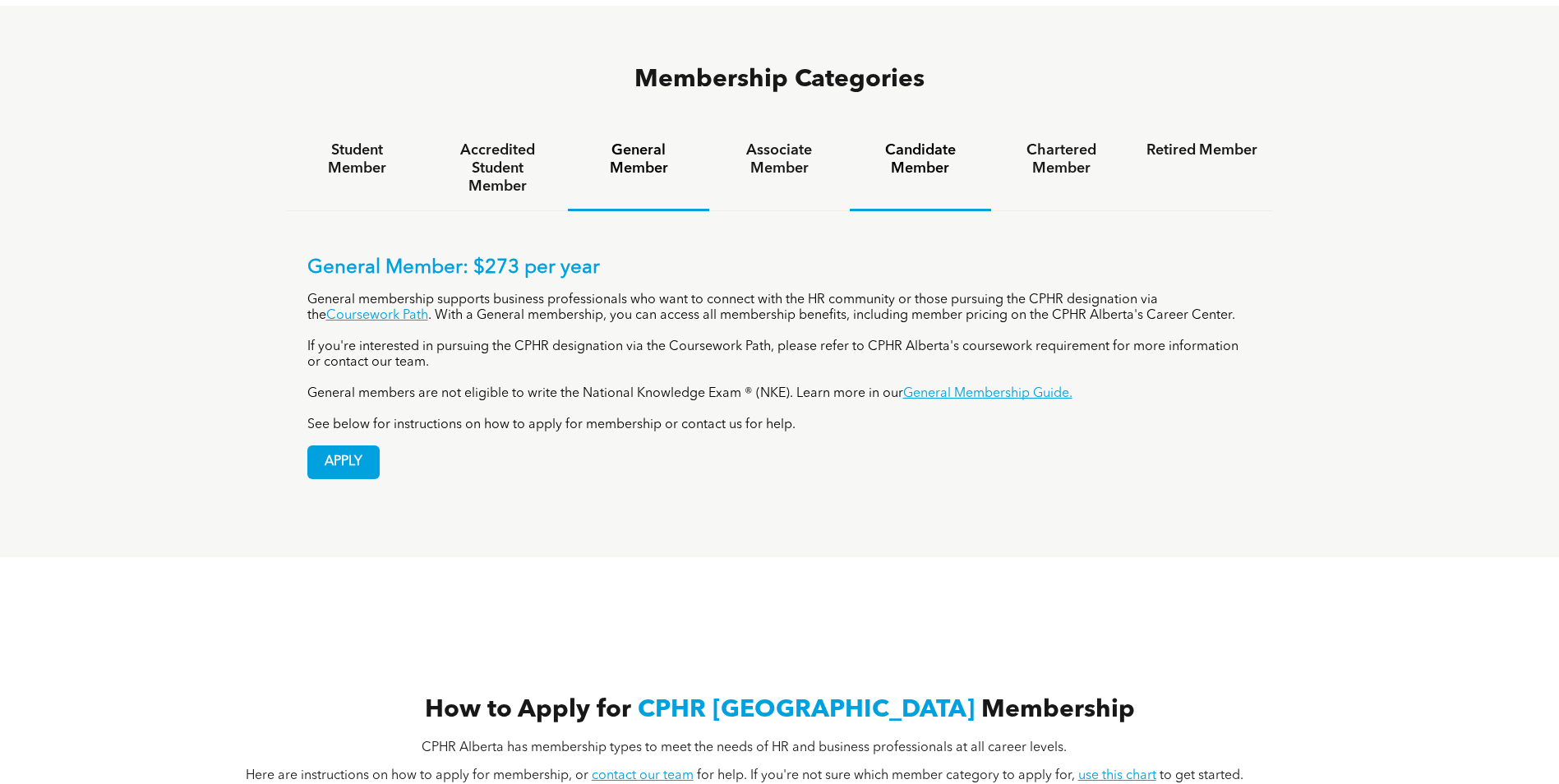
click at [911, 126] on div "Candidate Member" at bounding box center [920, 168] width 140 height 85
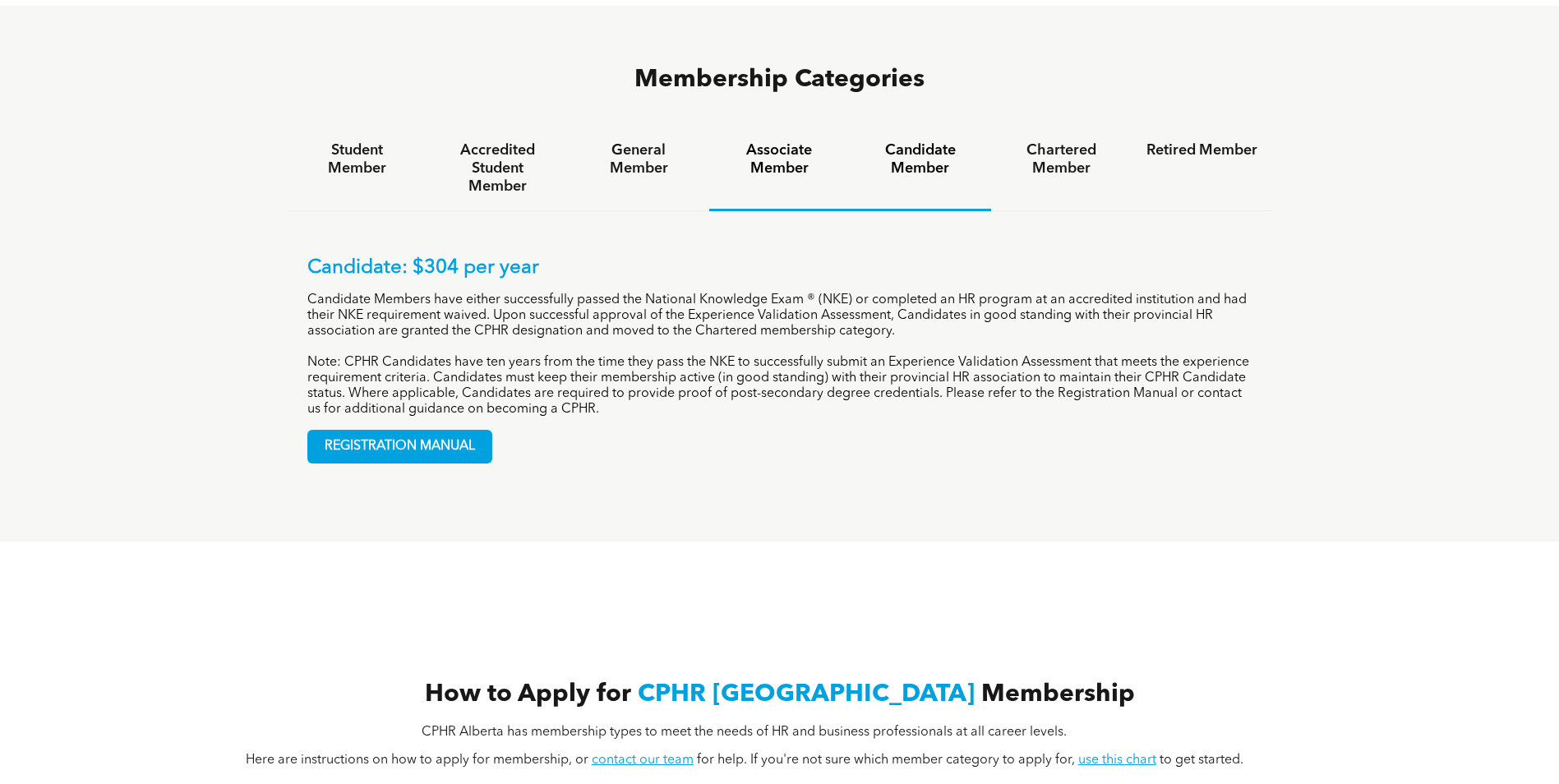
click at [809, 141] on h4 "Associate Member" at bounding box center [780, 159] width 111 height 36
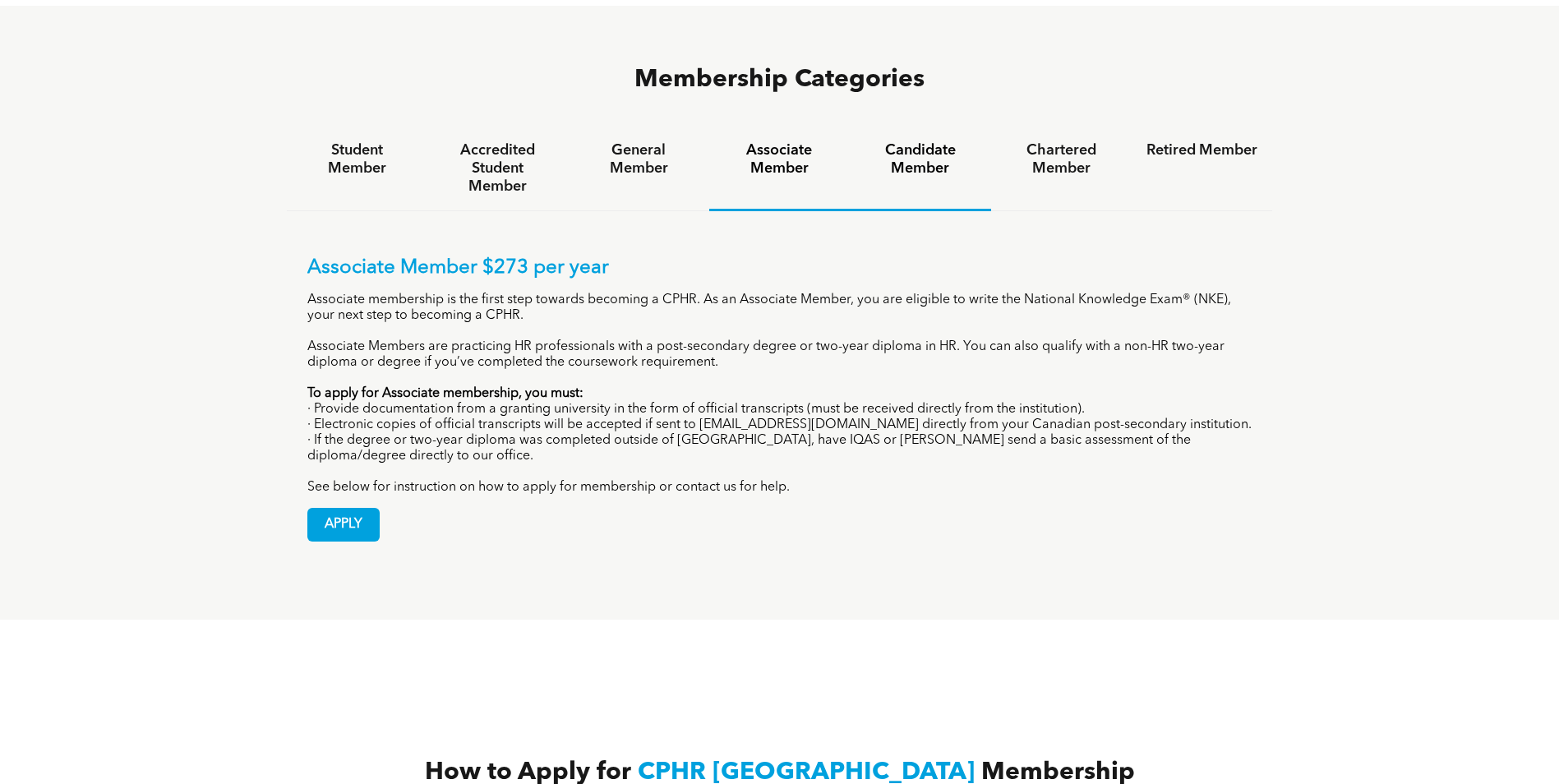
click at [897, 141] on h4 "Candidate Member" at bounding box center [920, 159] width 111 height 36
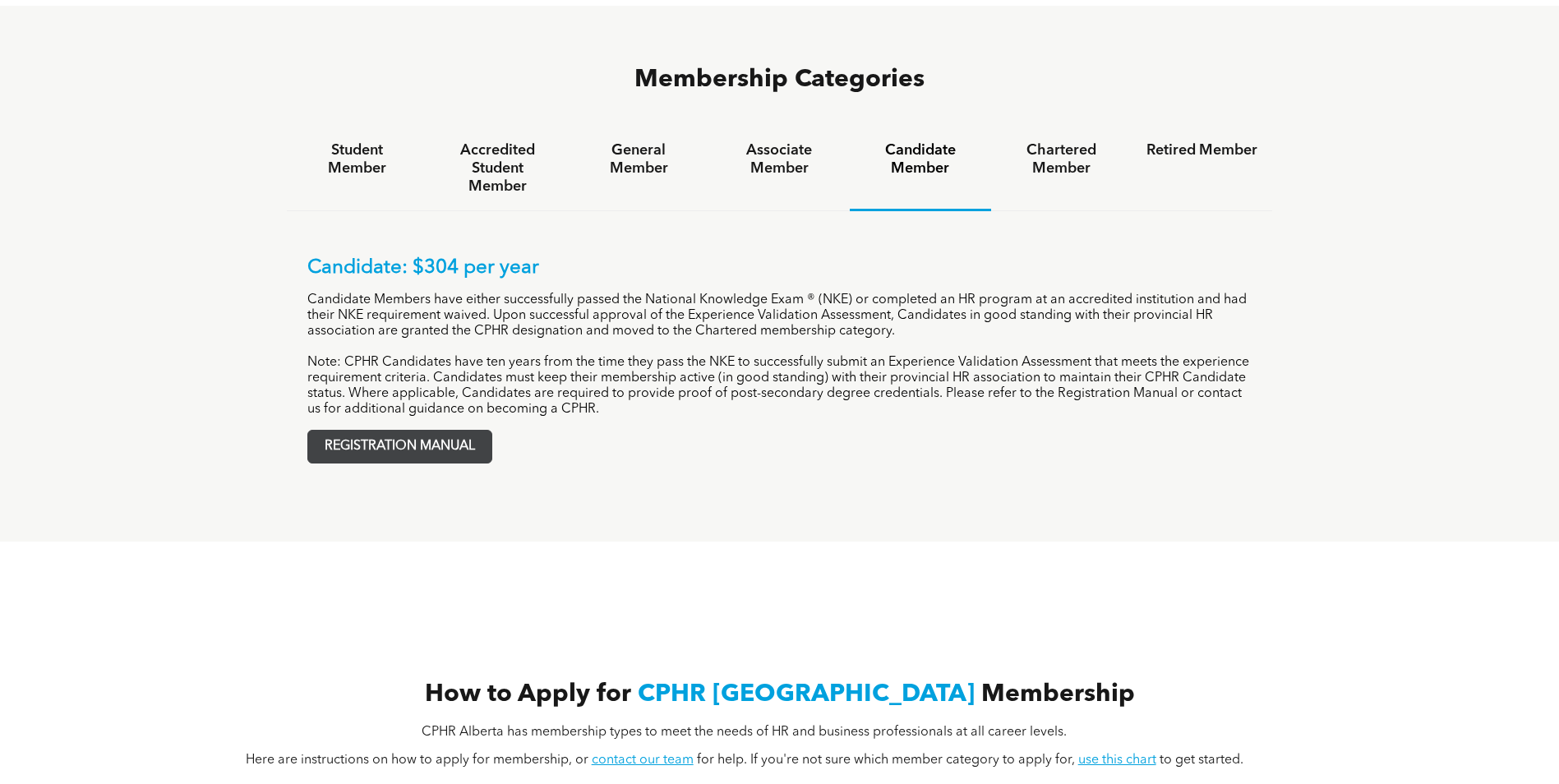
click at [400, 431] on span "REGISTRATION MANUAL" at bounding box center [399, 446] width 183 height 32
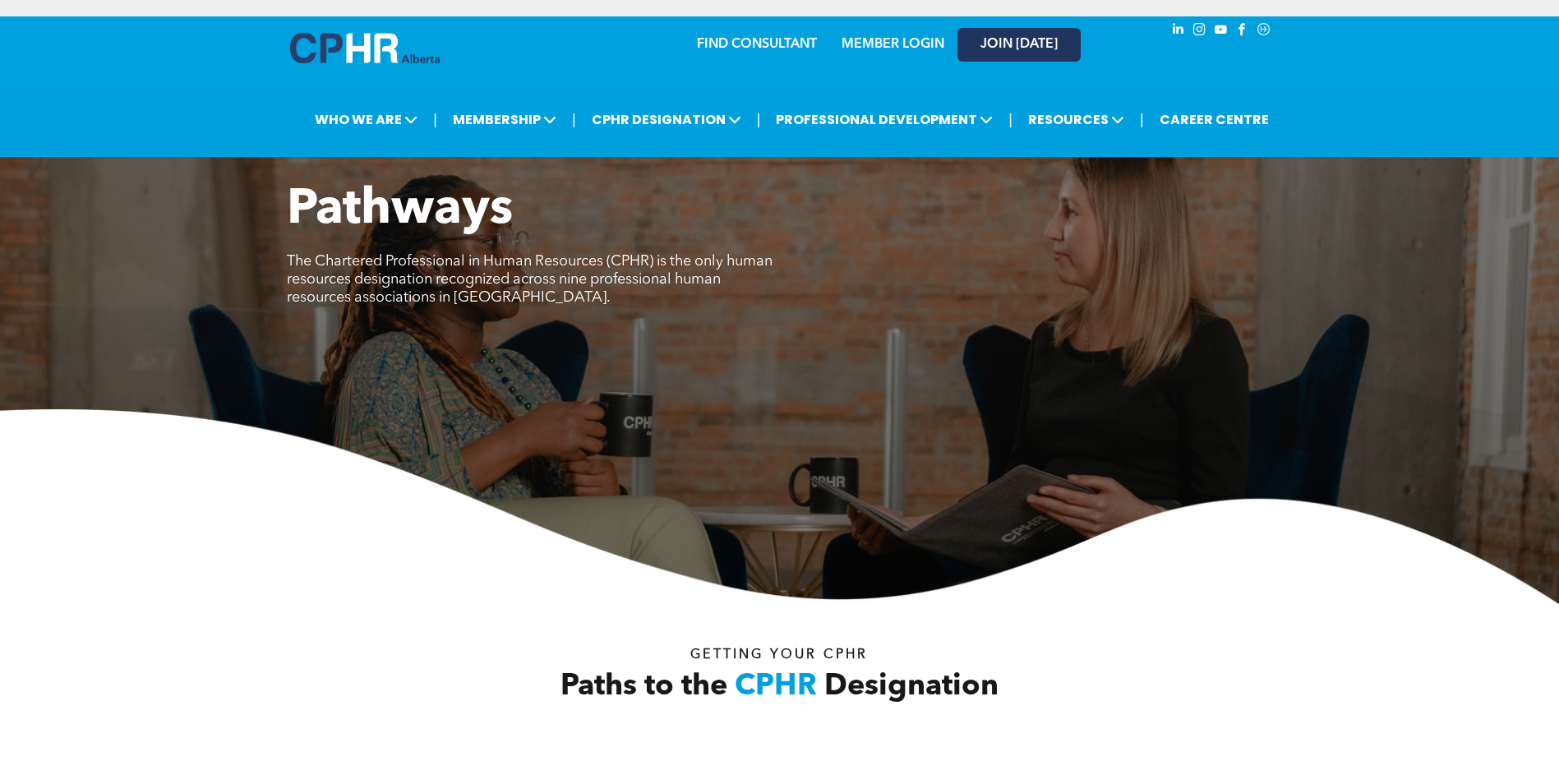
click at [1028, 45] on span "JOIN [DATE]" at bounding box center [1019, 45] width 77 height 16
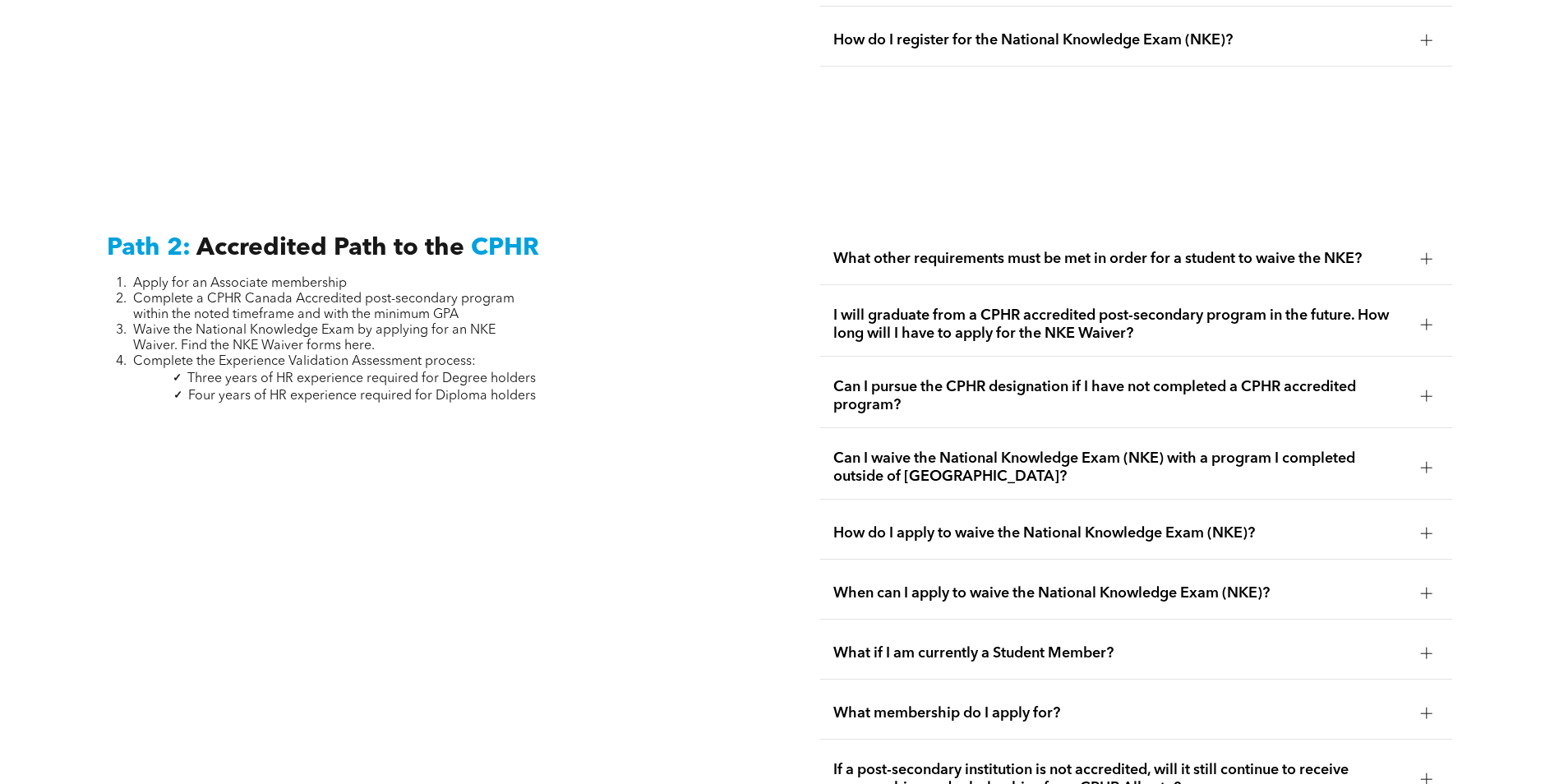
scroll to position [2547, 0]
click at [913, 524] on span "How do I apply to waive the National Knowledge Exam (NKE)?" at bounding box center [1121, 532] width 575 height 18
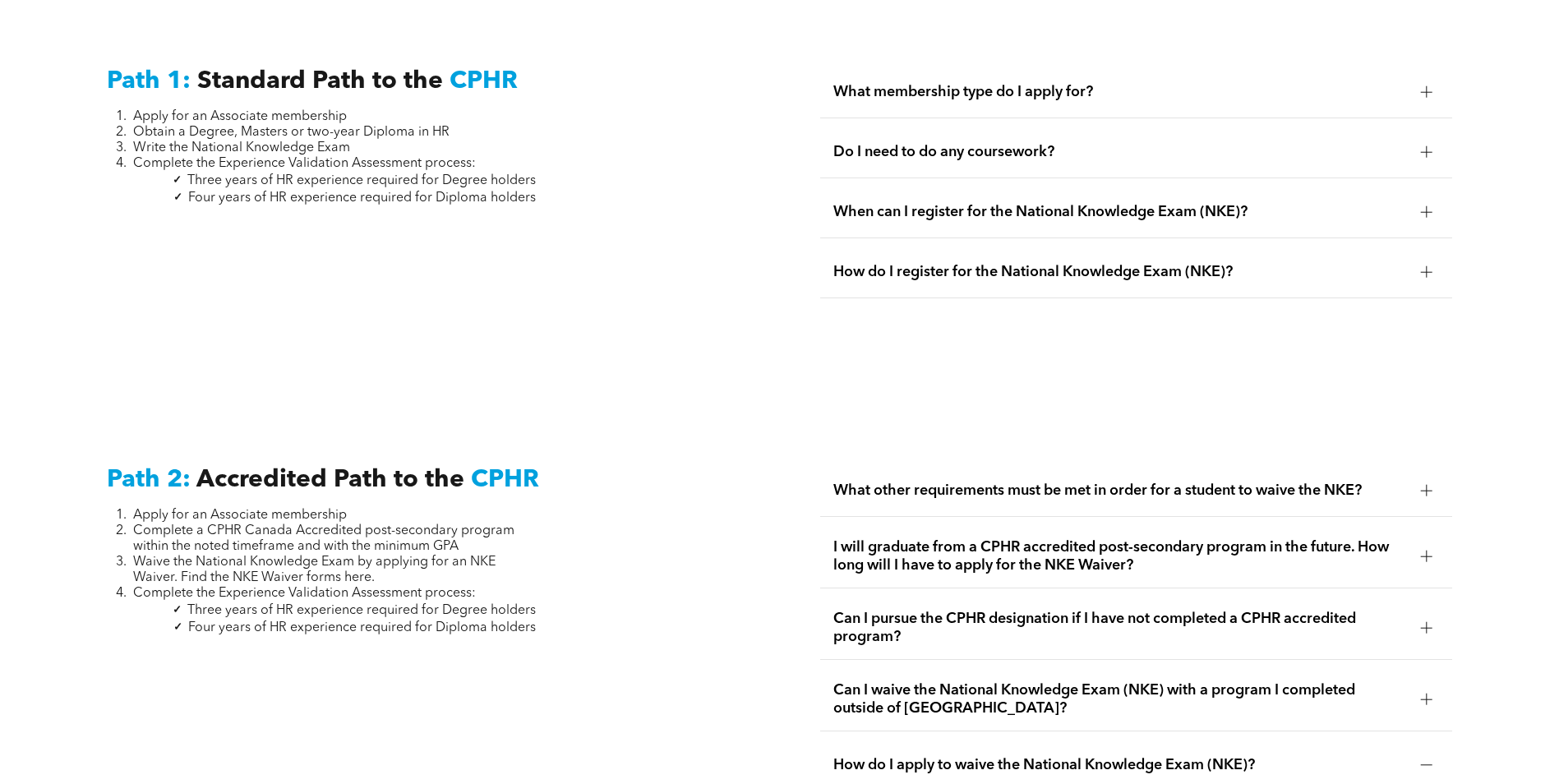
scroll to position [2301, 0]
